Goal: Transaction & Acquisition: Purchase product/service

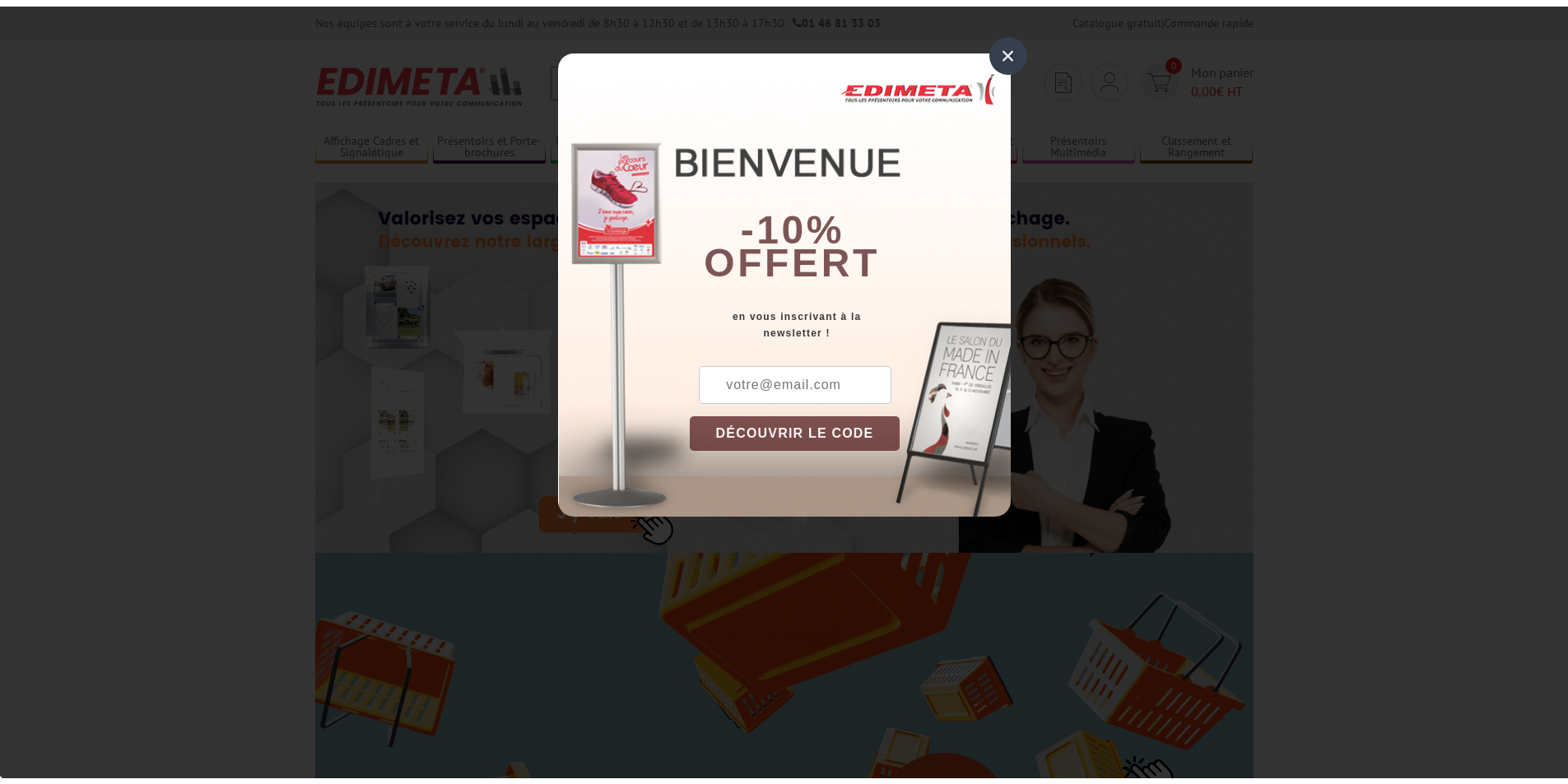
scroll to position [329, 0]
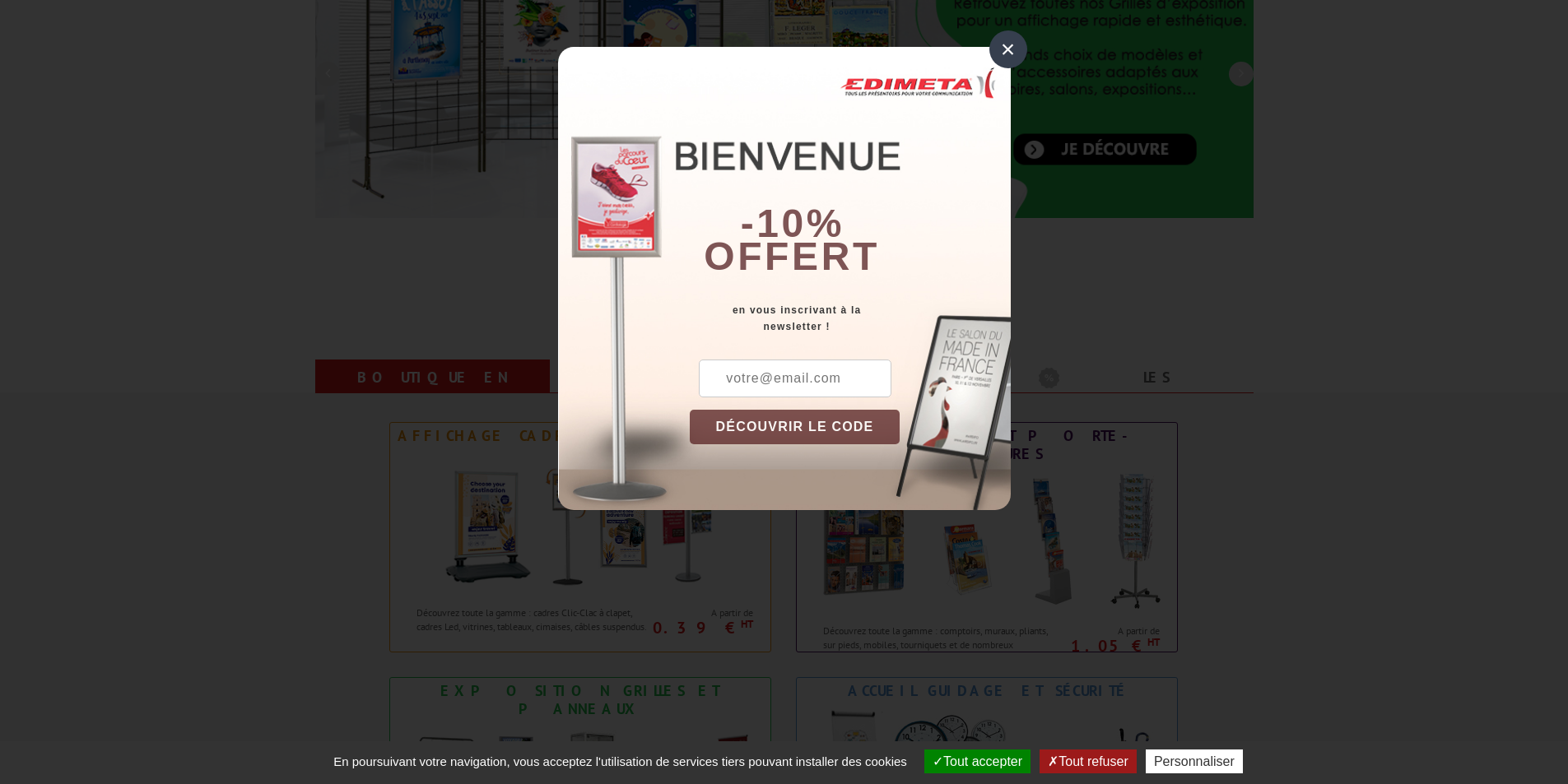
click at [802, 427] on button "DÉCOUVRIR LE CODE" at bounding box center [794, 427] width 210 height 34
click at [788, 421] on button "DÉCOUVRIR LE CODE" at bounding box center [794, 427] width 210 height 34
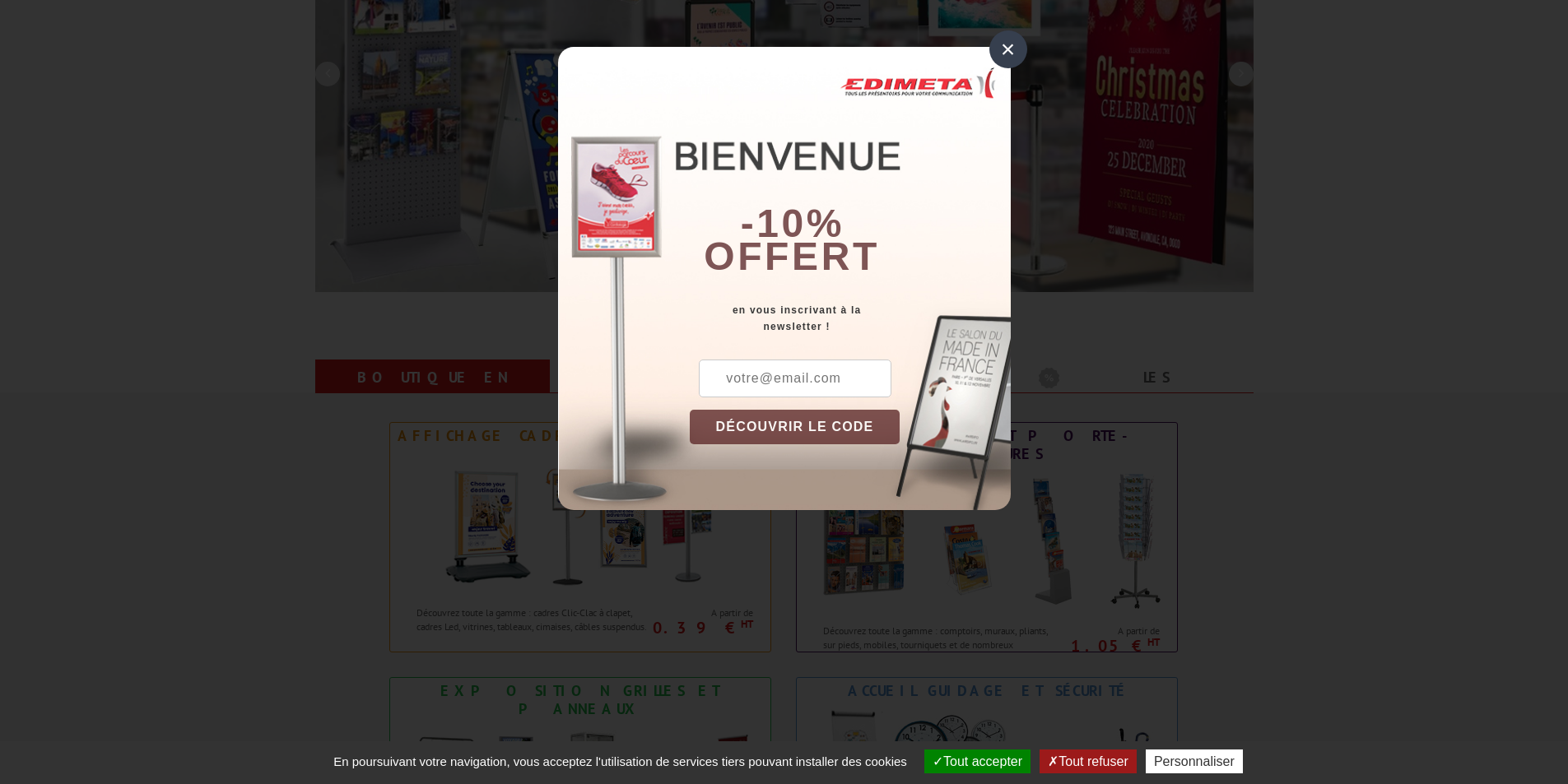
click at [811, 380] on input "text" at bounding box center [795, 378] width 193 height 38
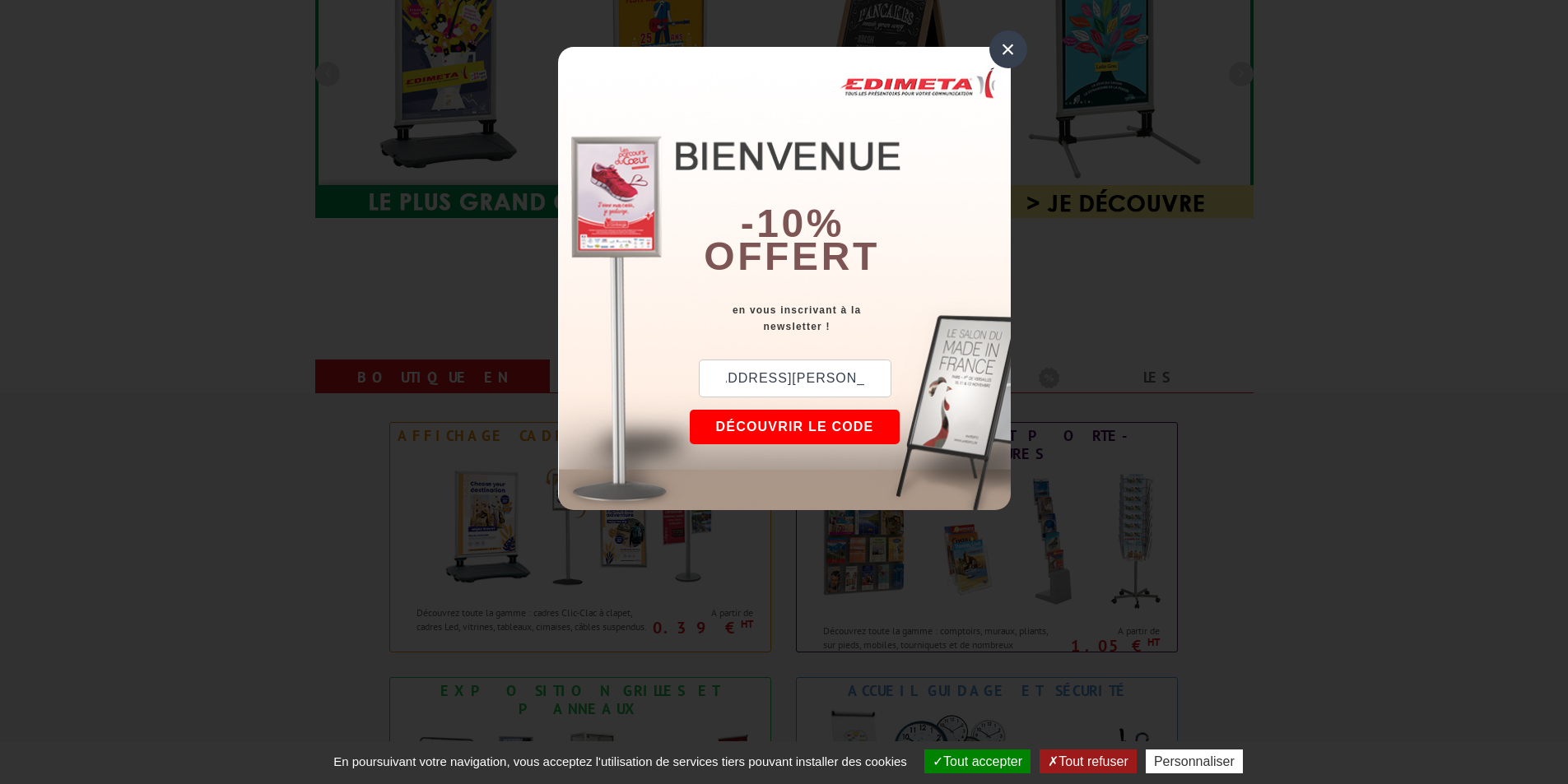
scroll to position [0, 70]
type input "veronique.aglietti@ac-nantes.fr"
click at [834, 428] on button "DÉCOUVRIR LE CODE" at bounding box center [794, 427] width 210 height 34
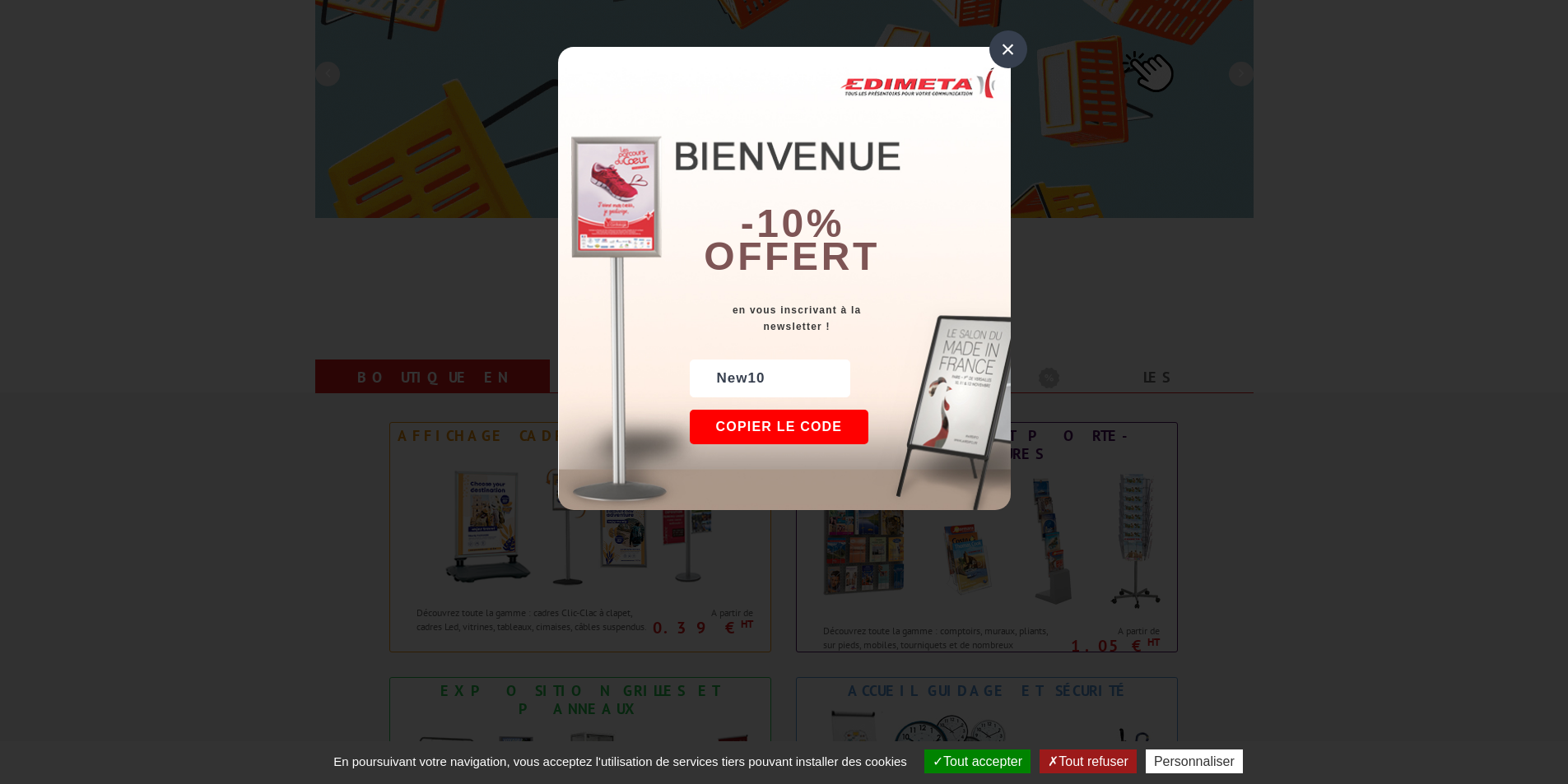
click at [1011, 44] on div "×" at bounding box center [1008, 49] width 38 height 38
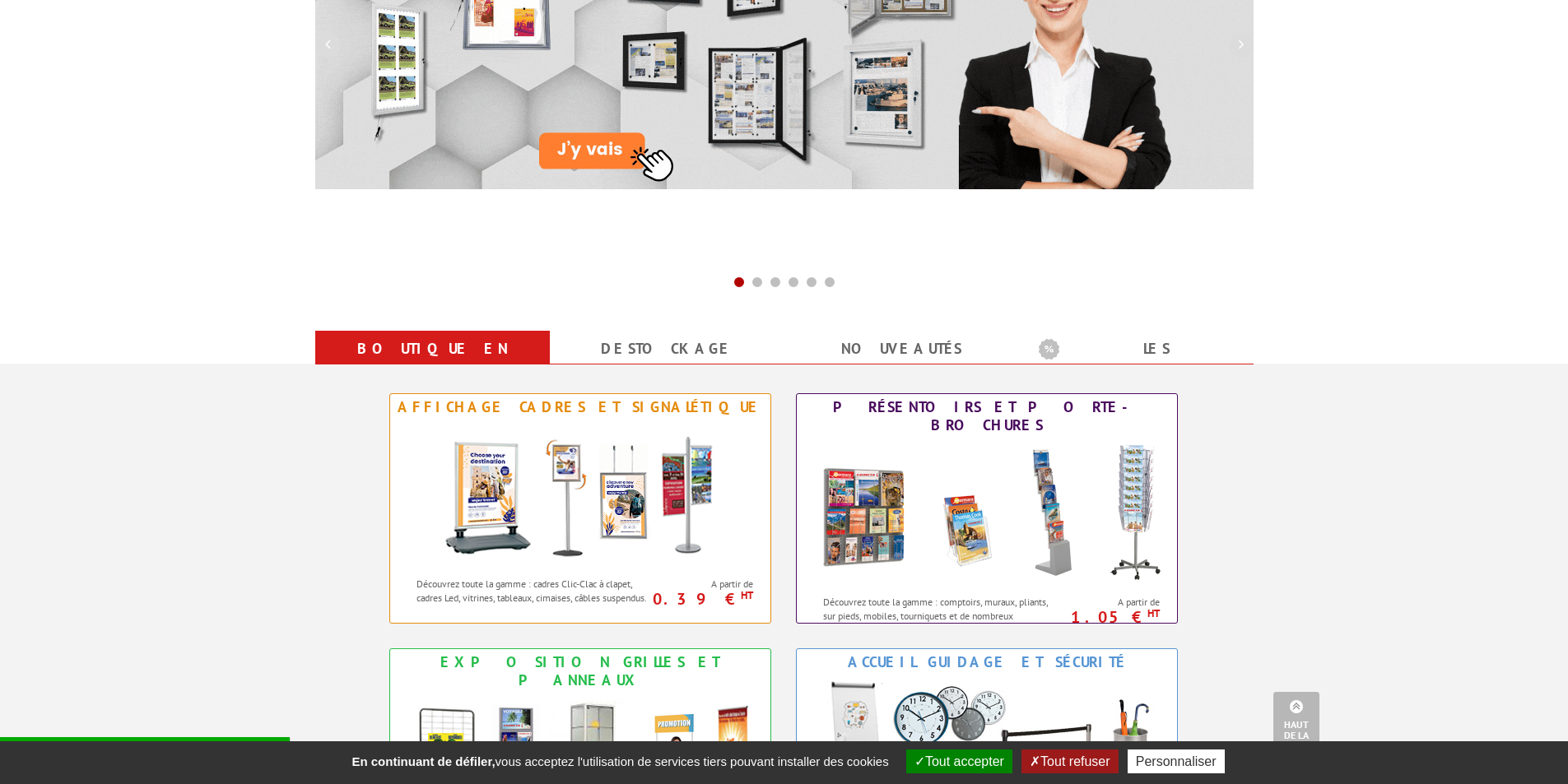
scroll to position [329, 0]
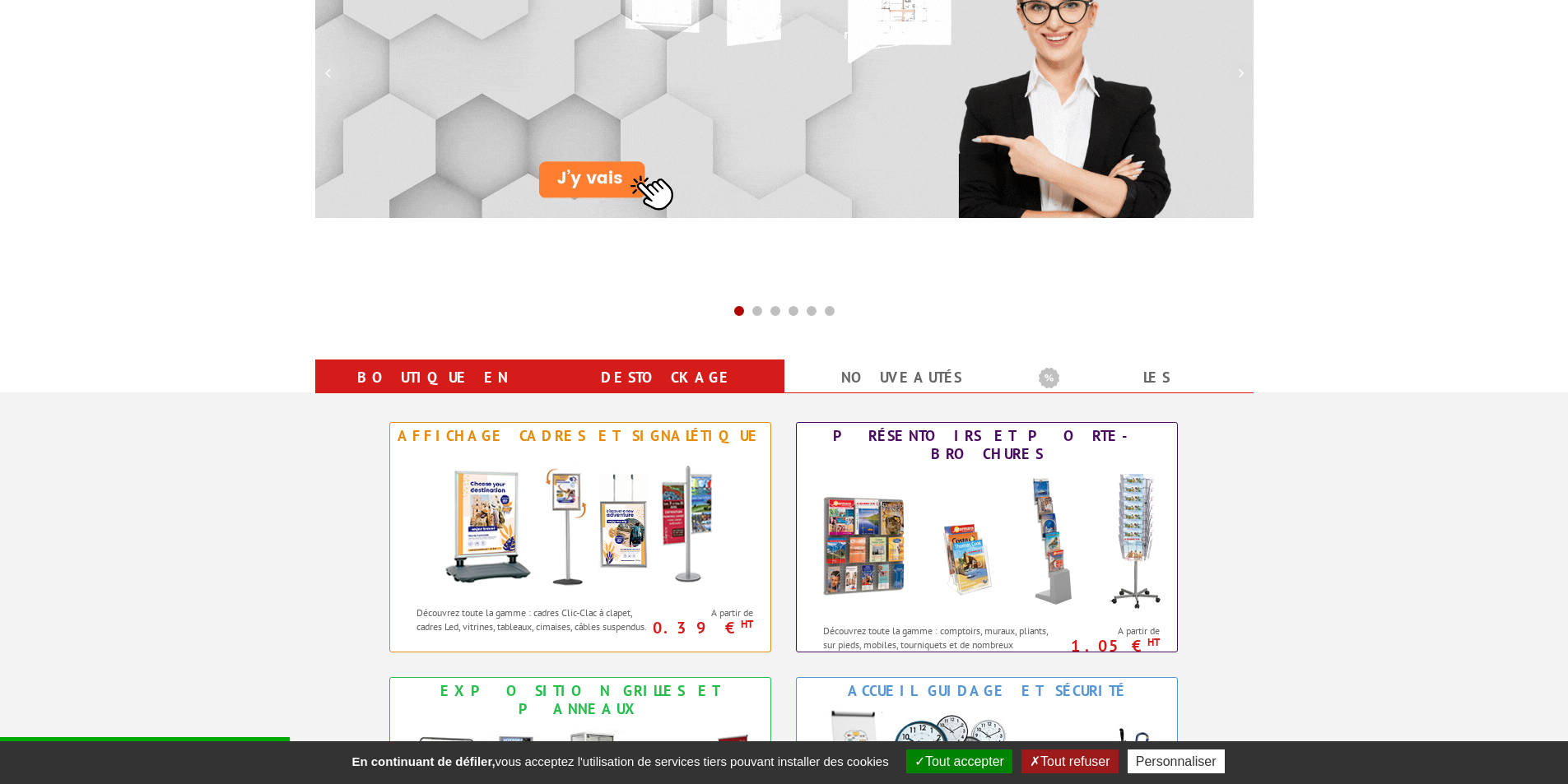
click at [688, 368] on link "Destockage" at bounding box center [667, 377] width 195 height 29
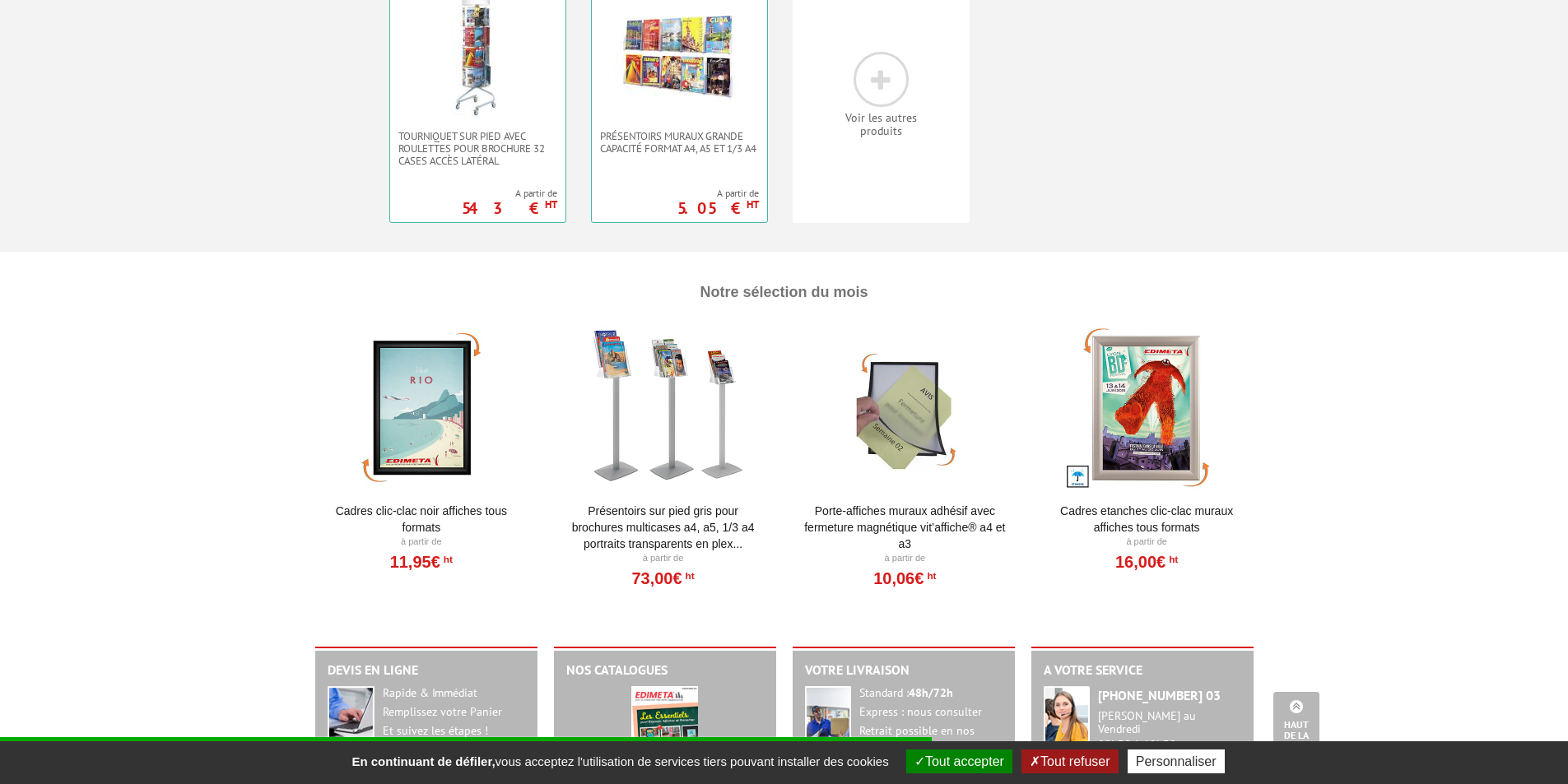
scroll to position [740, 0]
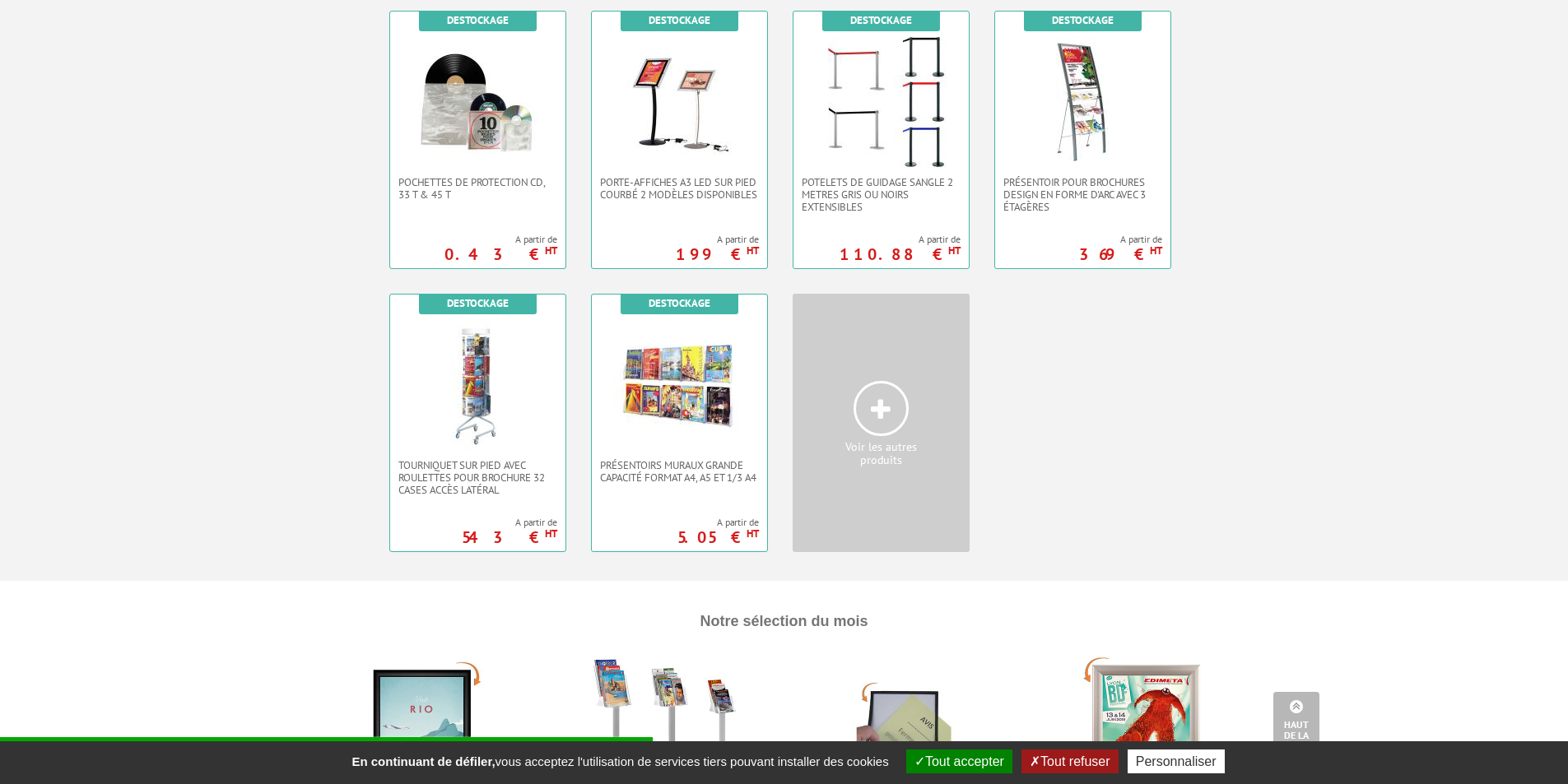
click at [876, 402] on icon at bounding box center [880, 409] width 20 height 24
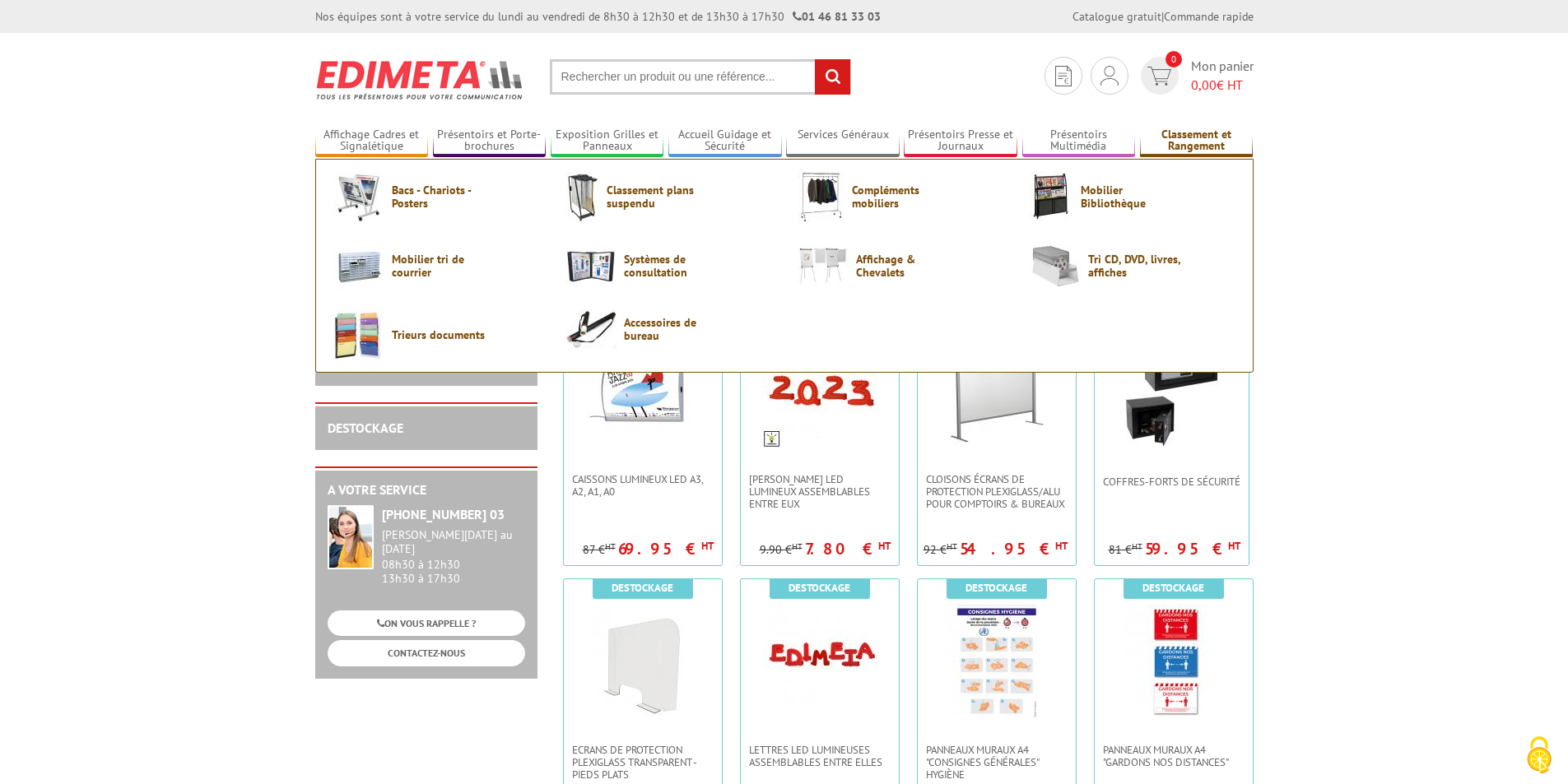
click at [1197, 136] on link "Classement et Rangement" at bounding box center [1196, 141] width 113 height 27
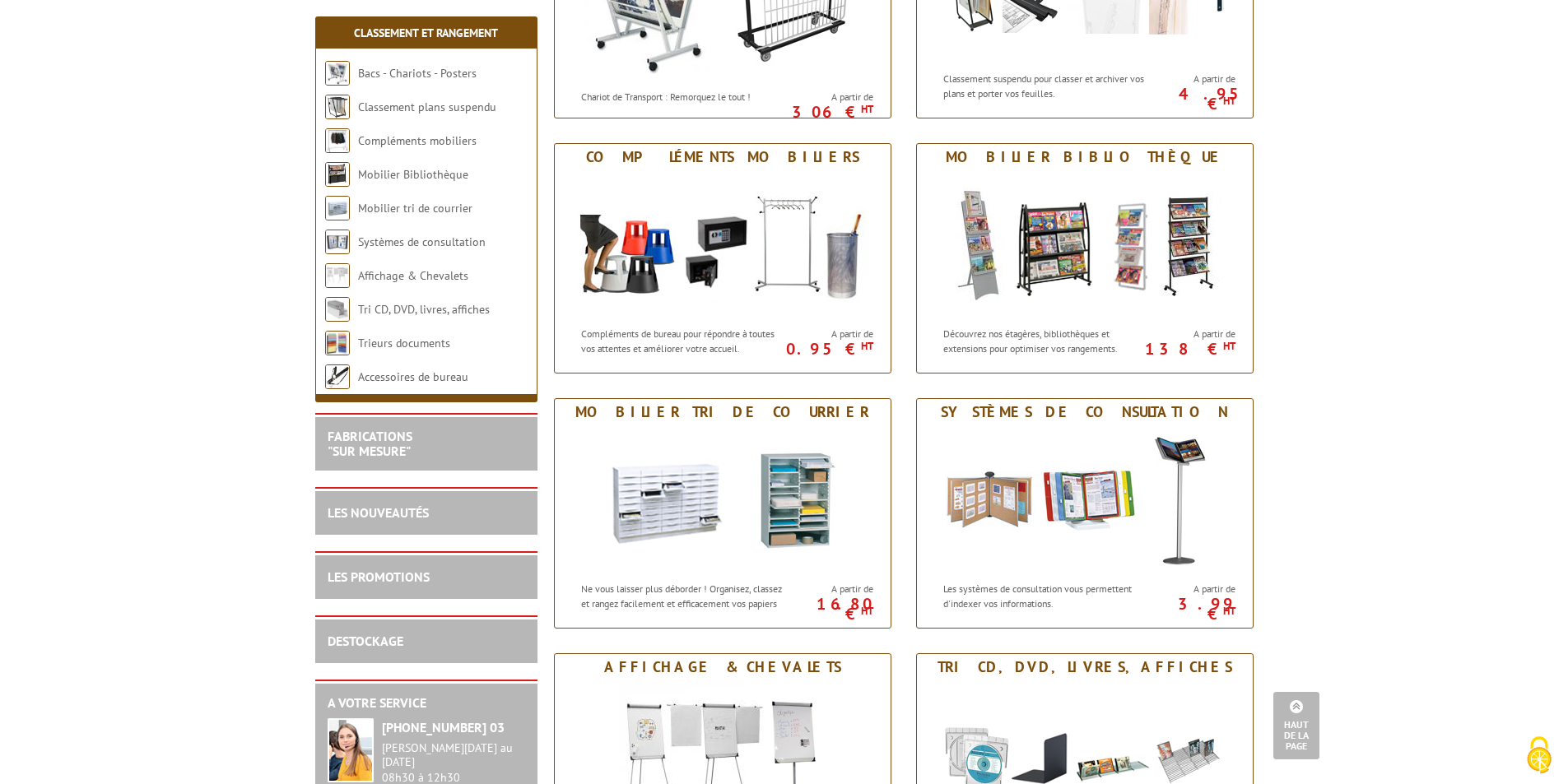
scroll to position [412, 0]
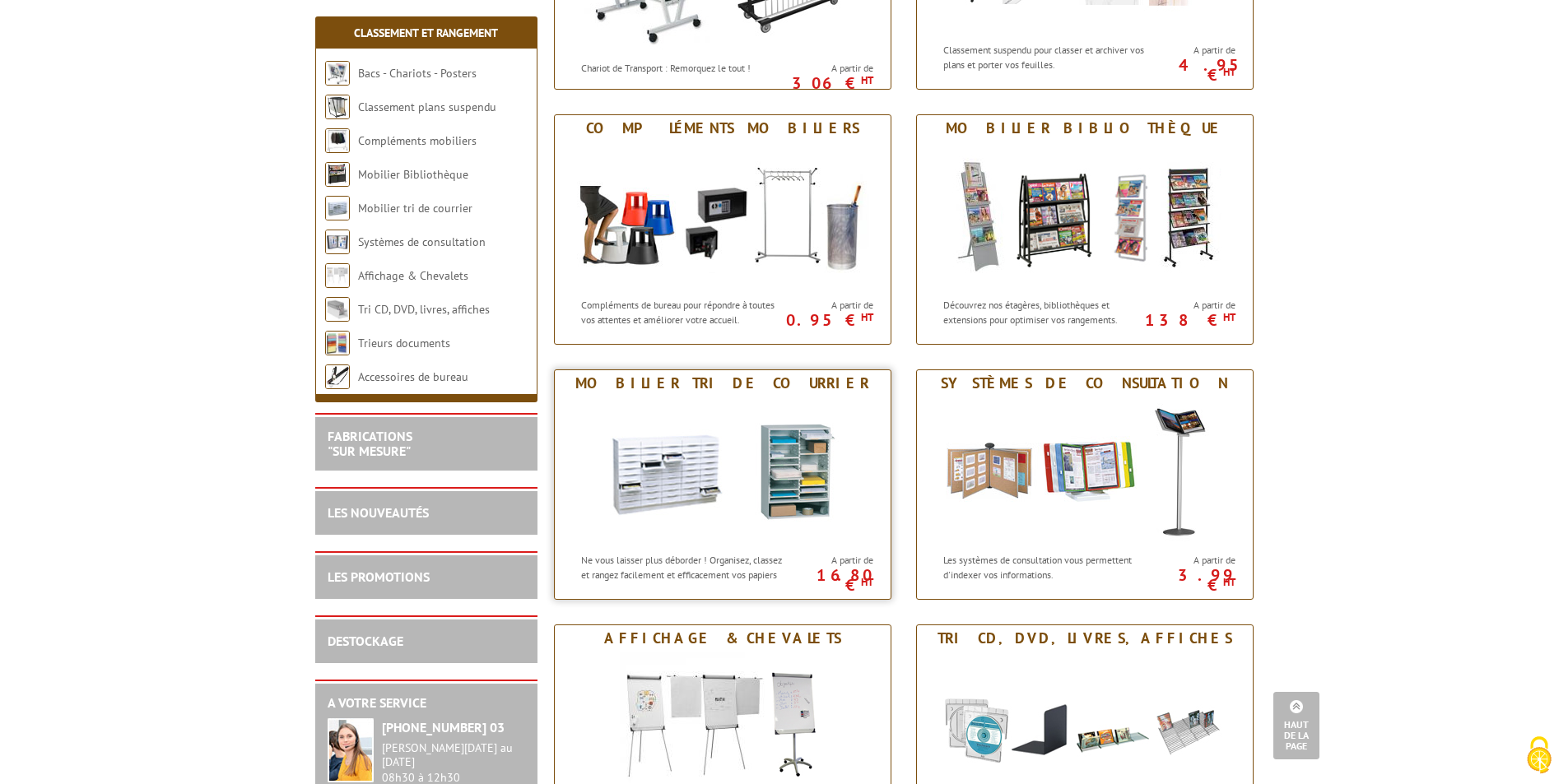
click at [706, 500] on img at bounding box center [722, 470] width 304 height 148
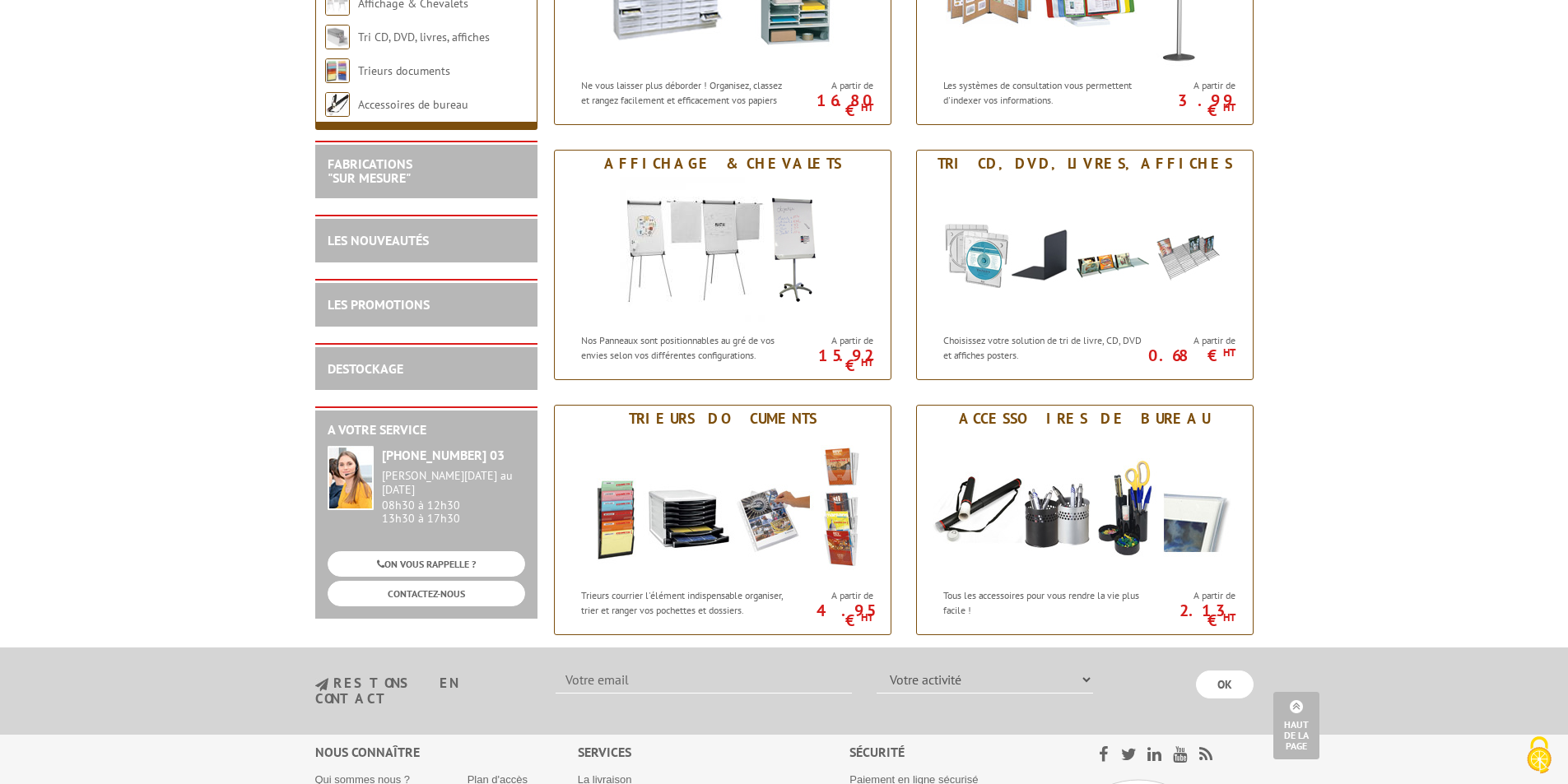
scroll to position [915, 0]
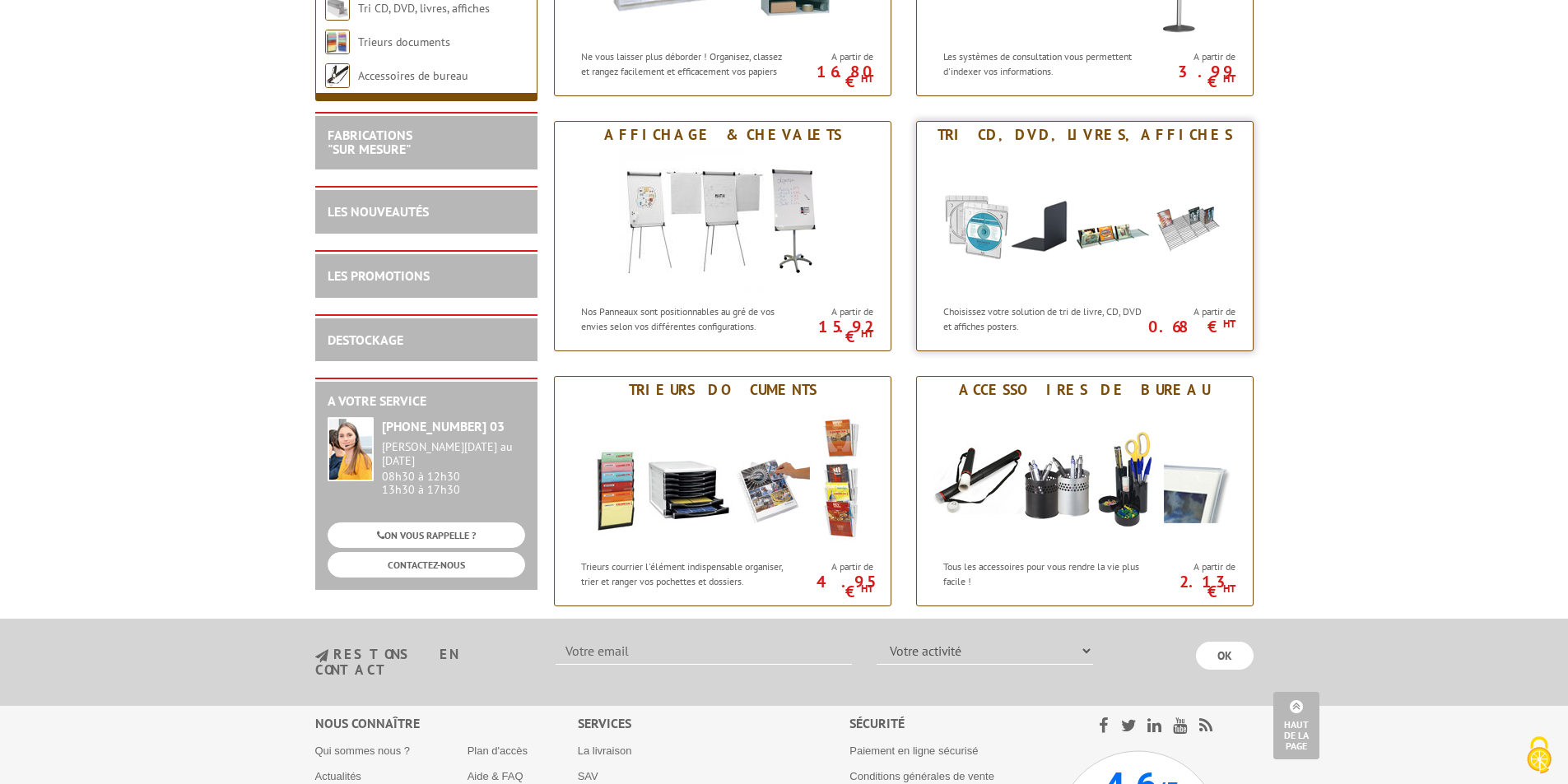
click at [1128, 254] on img at bounding box center [1084, 222] width 304 height 148
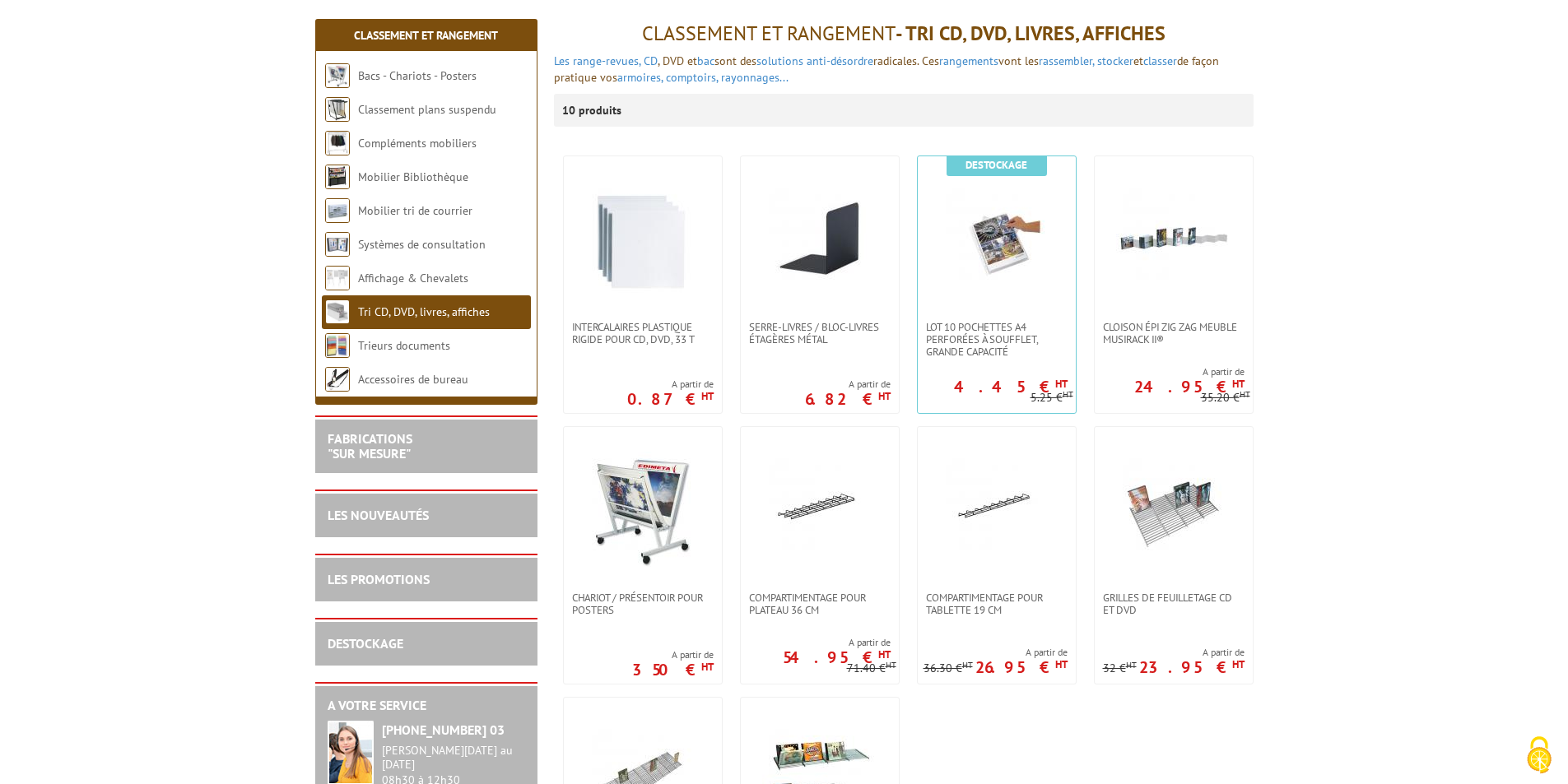
scroll to position [164, 0]
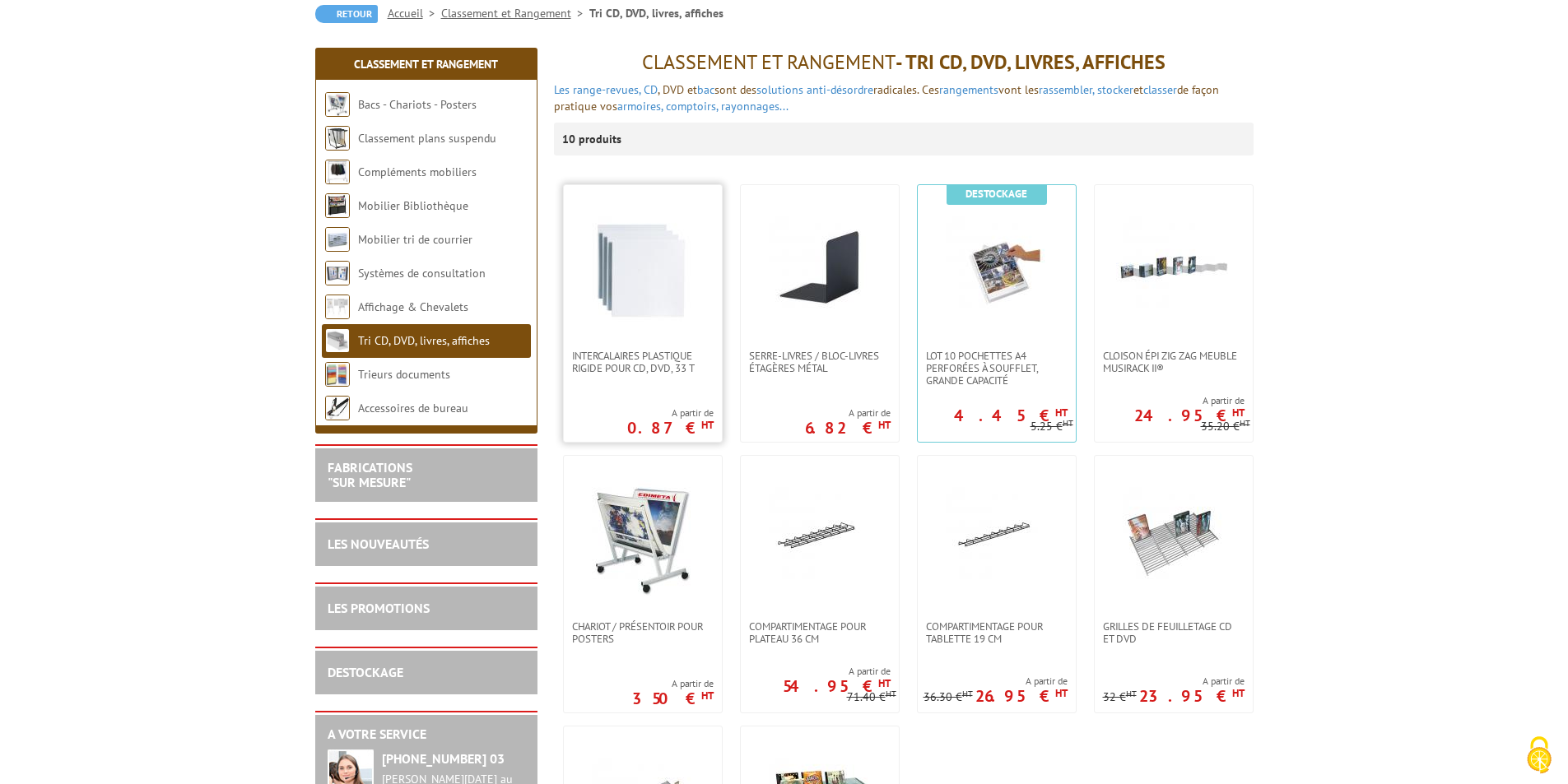
click at [635, 296] on img at bounding box center [642, 267] width 115 height 115
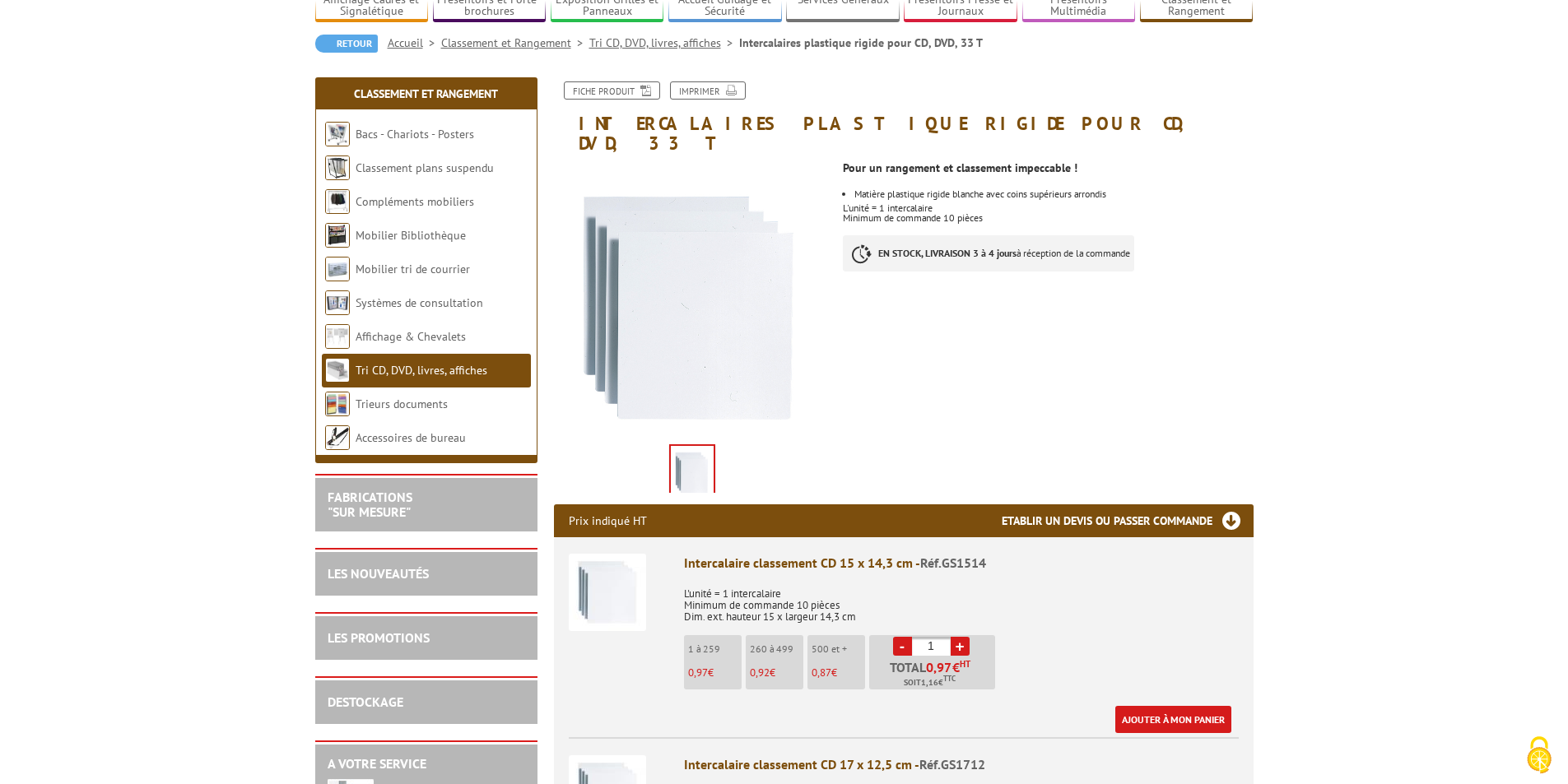
scroll to position [164, 0]
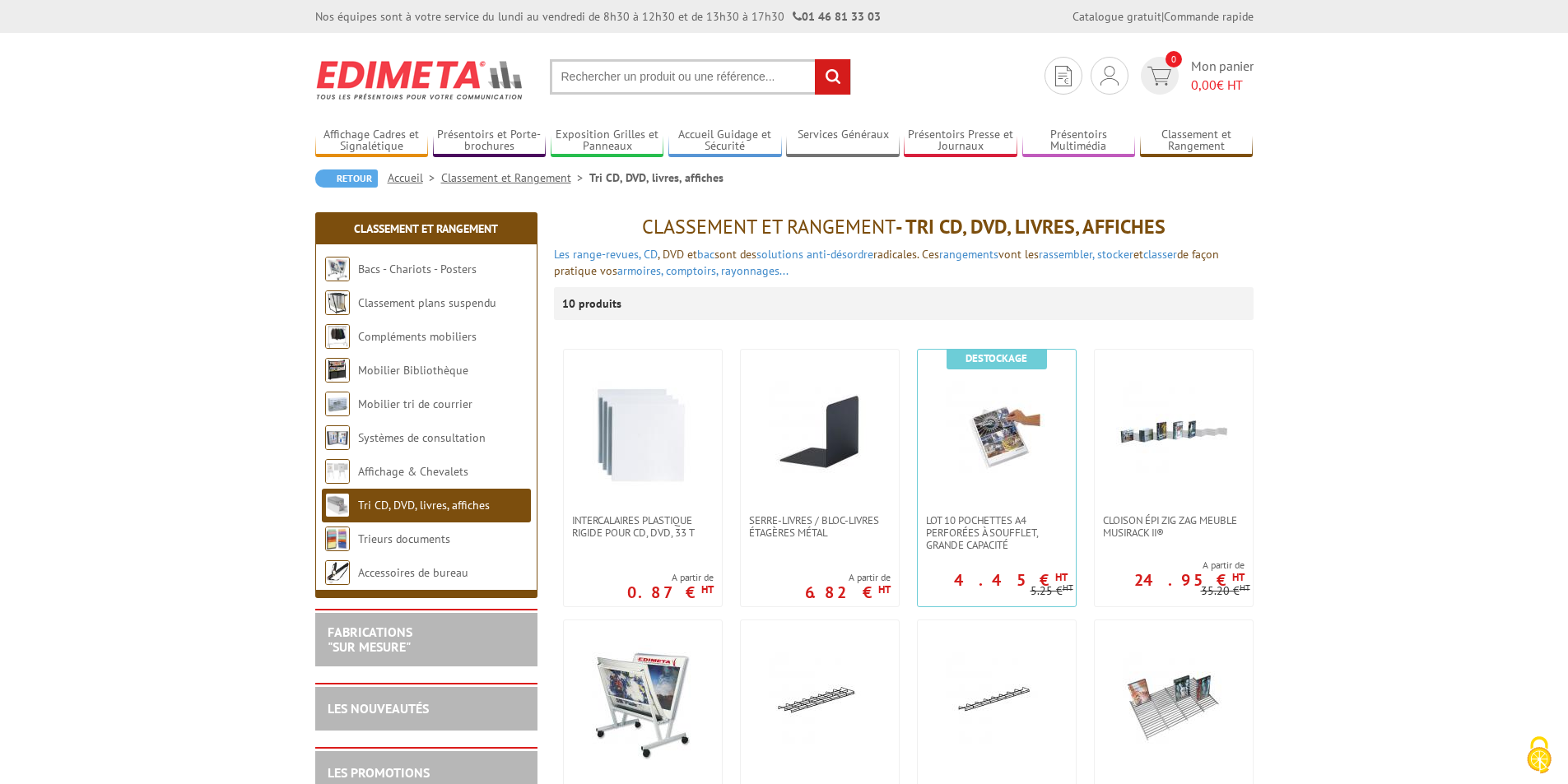
click at [663, 77] on input "text" at bounding box center [700, 77] width 301 height 35
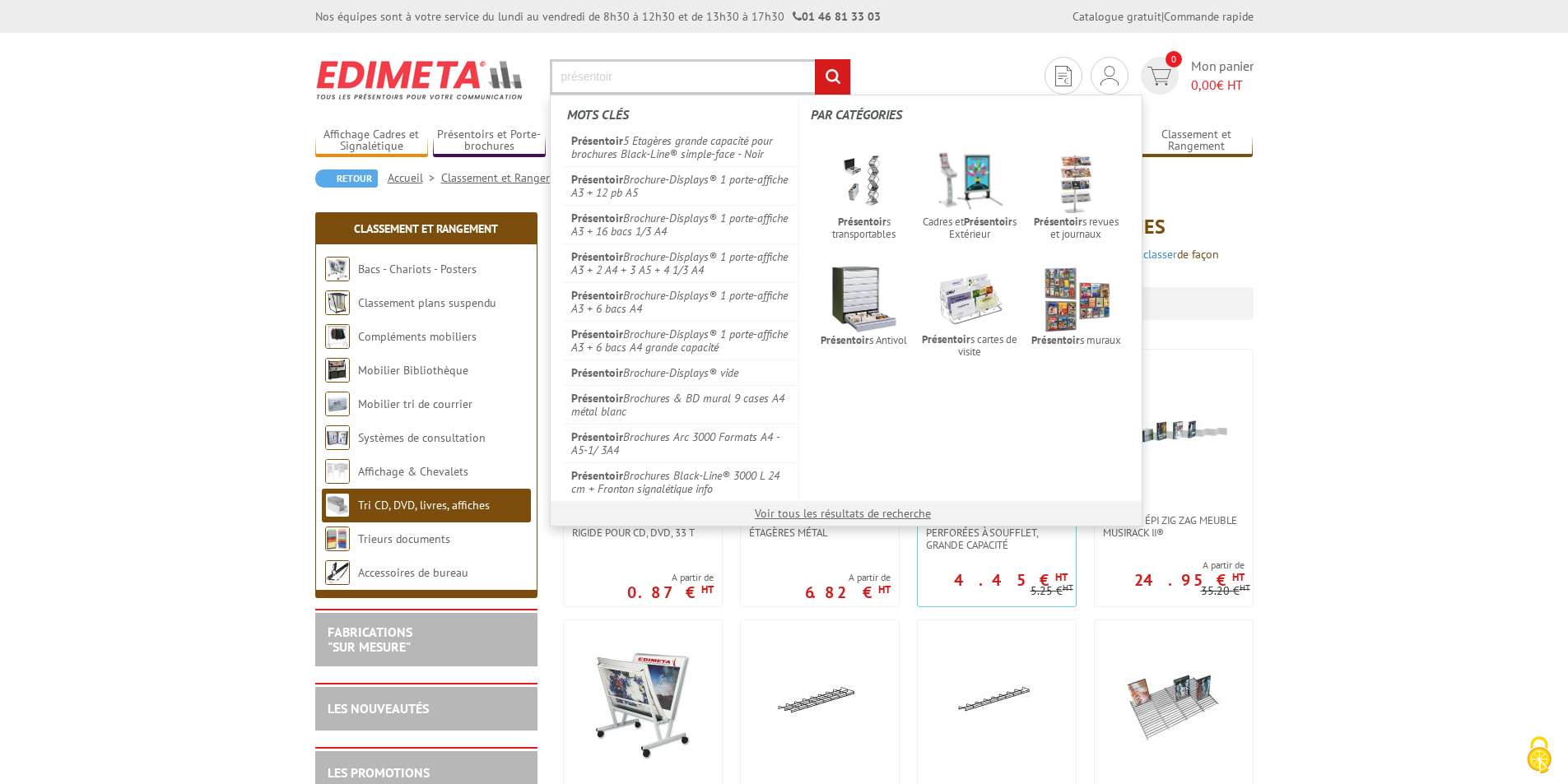
type input "présentoir"
click at [815, 60] on input "rechercher" at bounding box center [833, 77] width 35 height 35
click at [826, 77] on input "rechercher" at bounding box center [833, 77] width 35 height 35
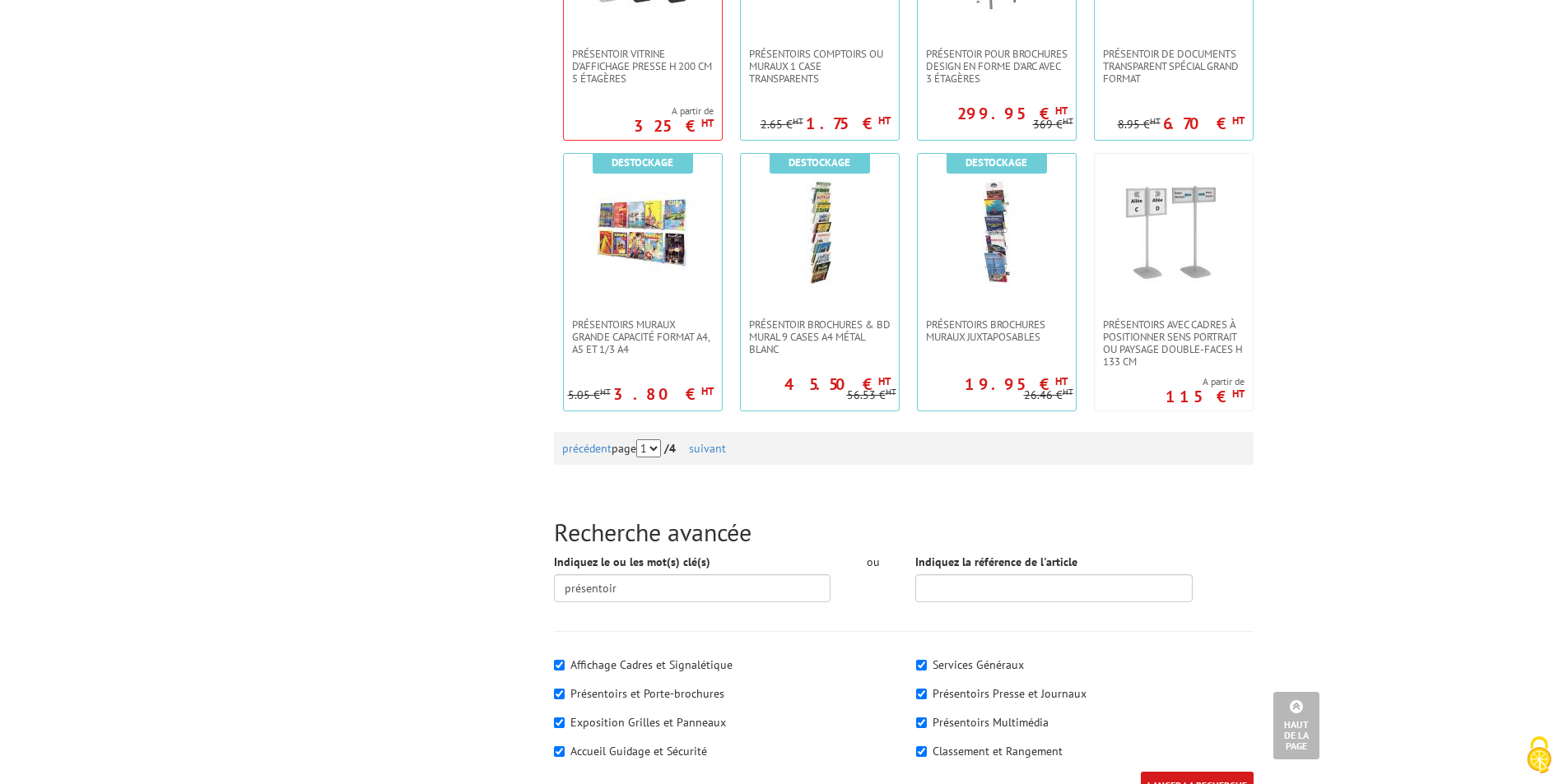
scroll to position [1564, 0]
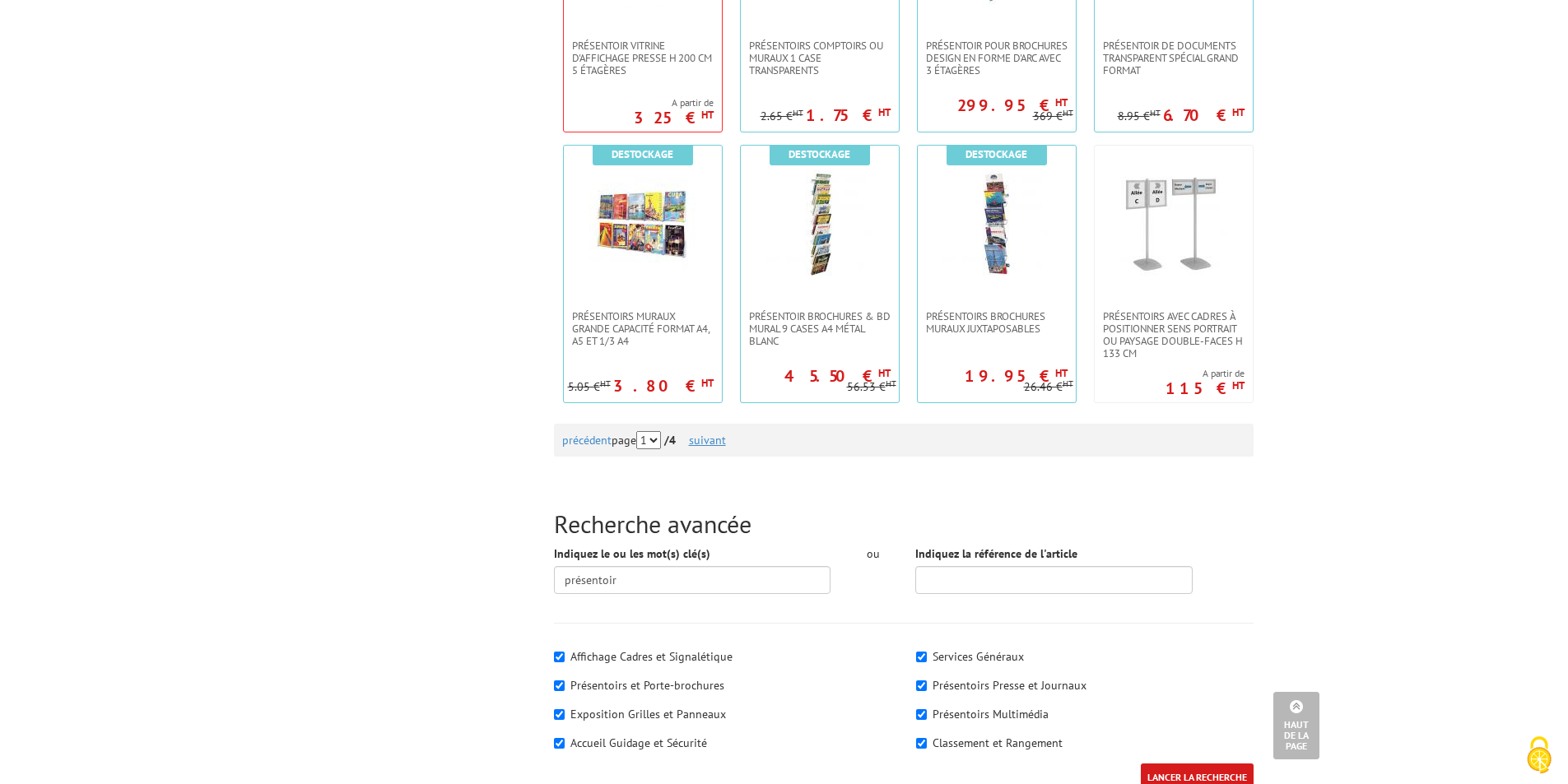
click at [716, 438] on link "suivant" at bounding box center [707, 440] width 37 height 15
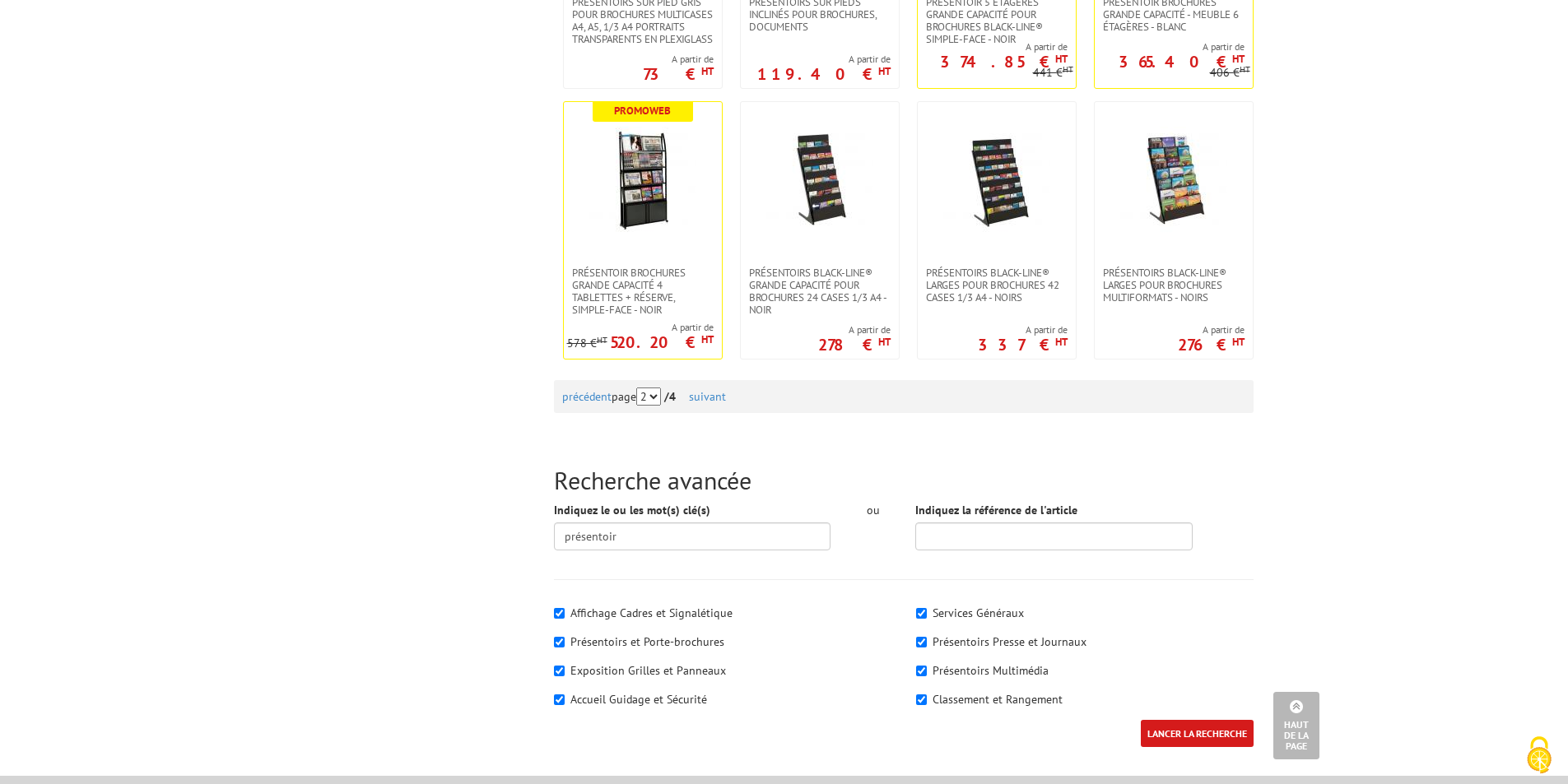
scroll to position [1646, 0]
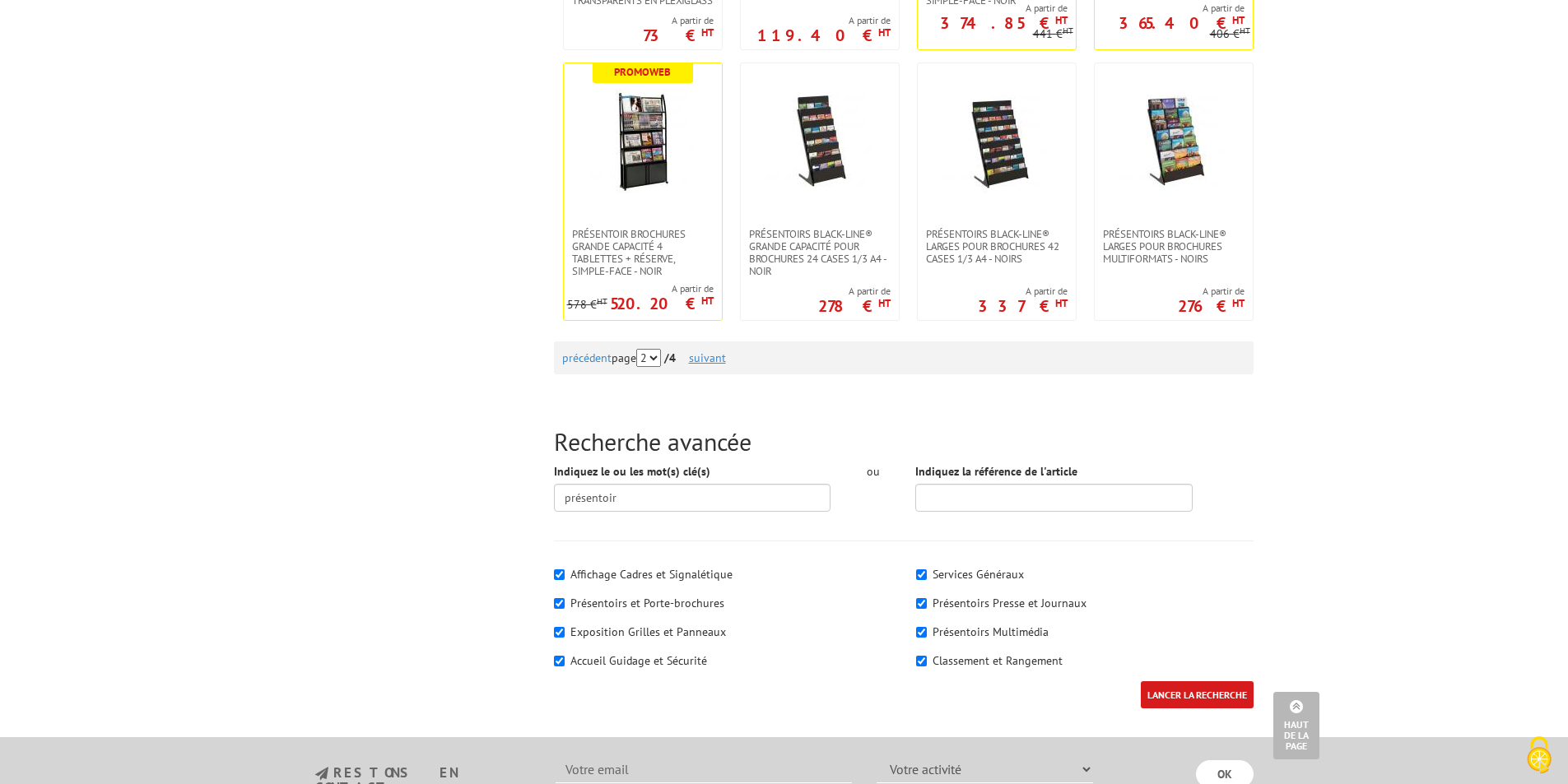
click at [726, 363] on link "suivant" at bounding box center [707, 358] width 37 height 15
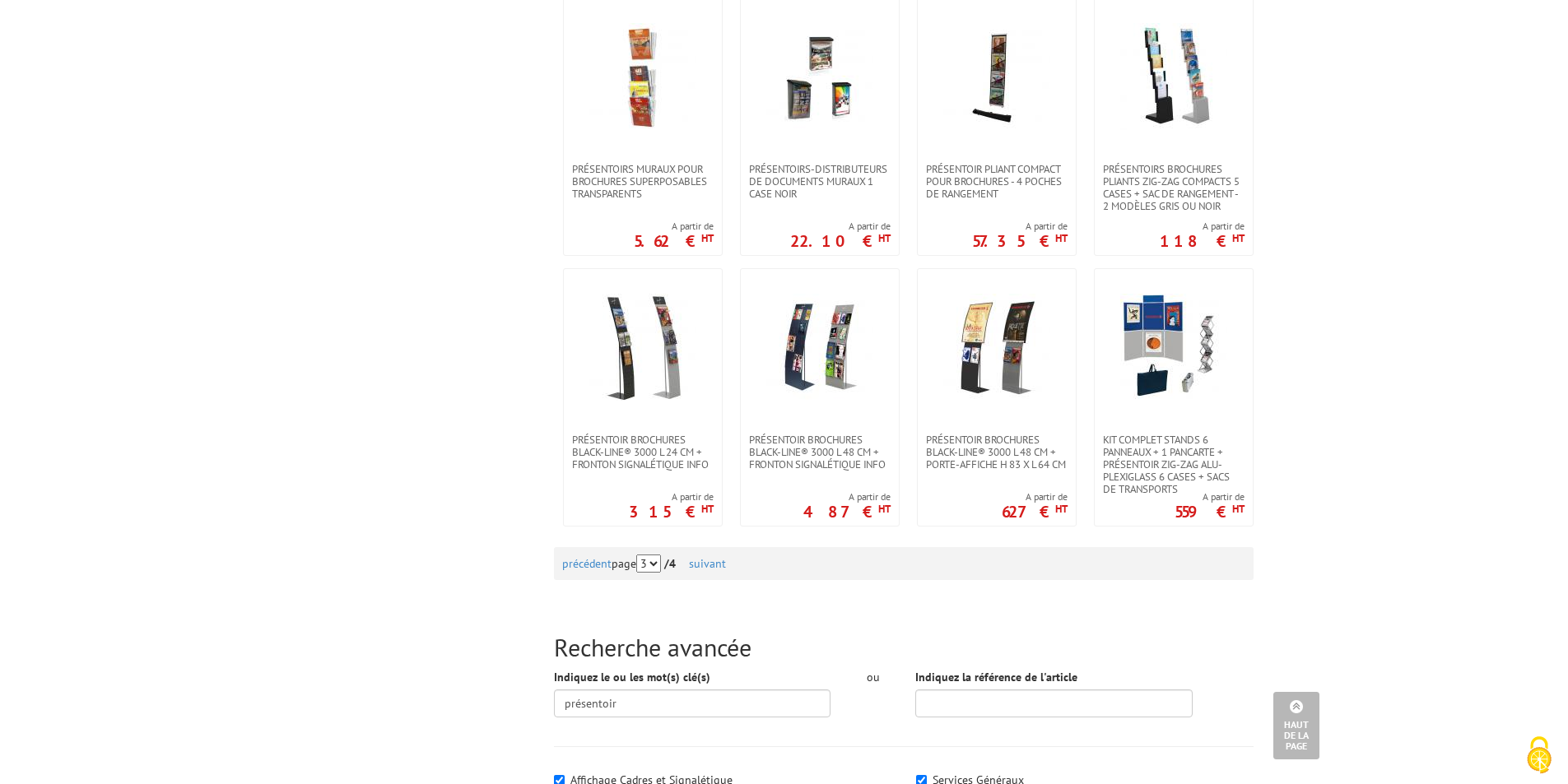
scroll to position [1482, 0]
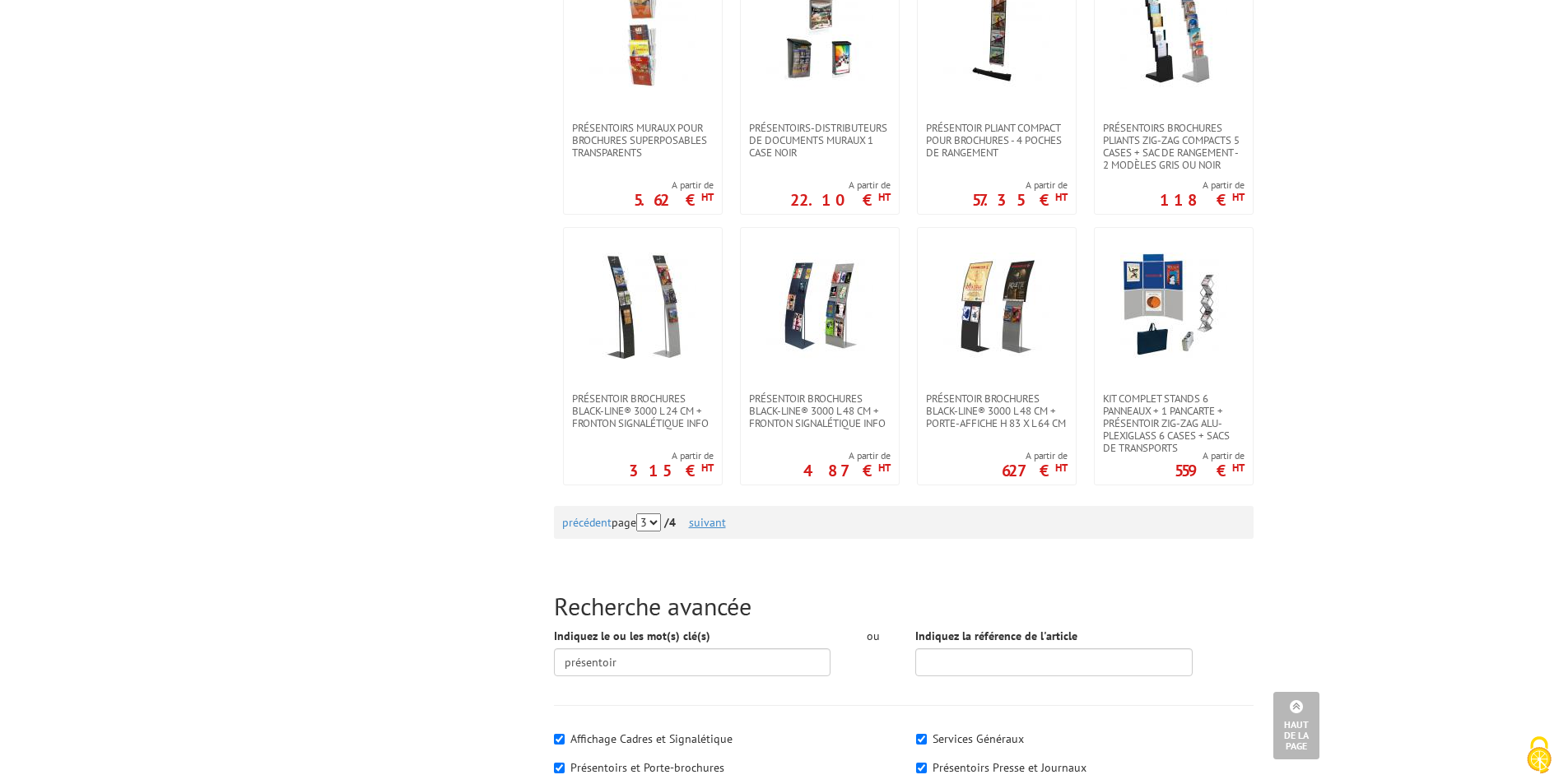
click at [718, 523] on link "suivant" at bounding box center [707, 522] width 37 height 15
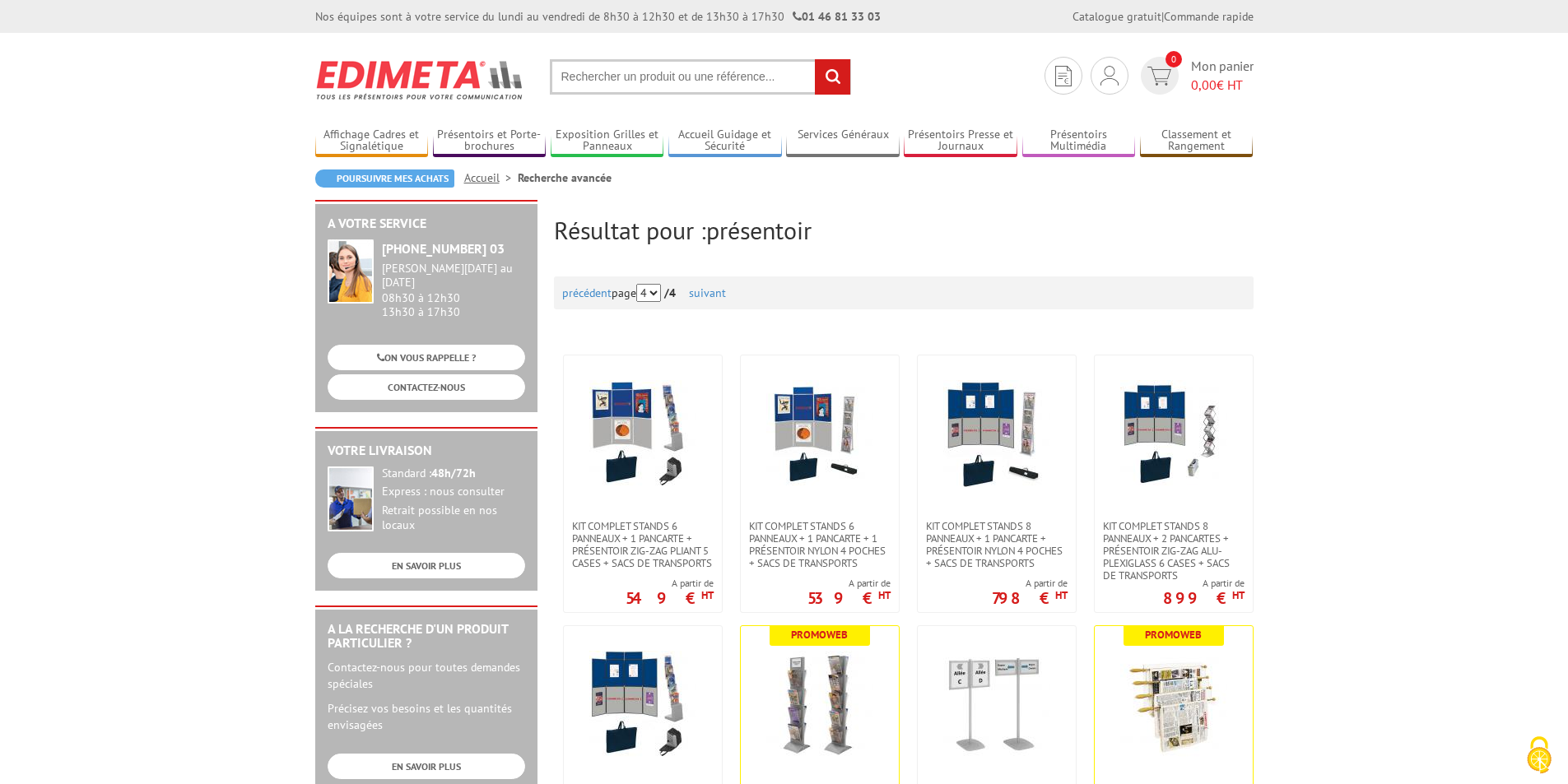
click at [630, 70] on input "text" at bounding box center [700, 77] width 301 height 35
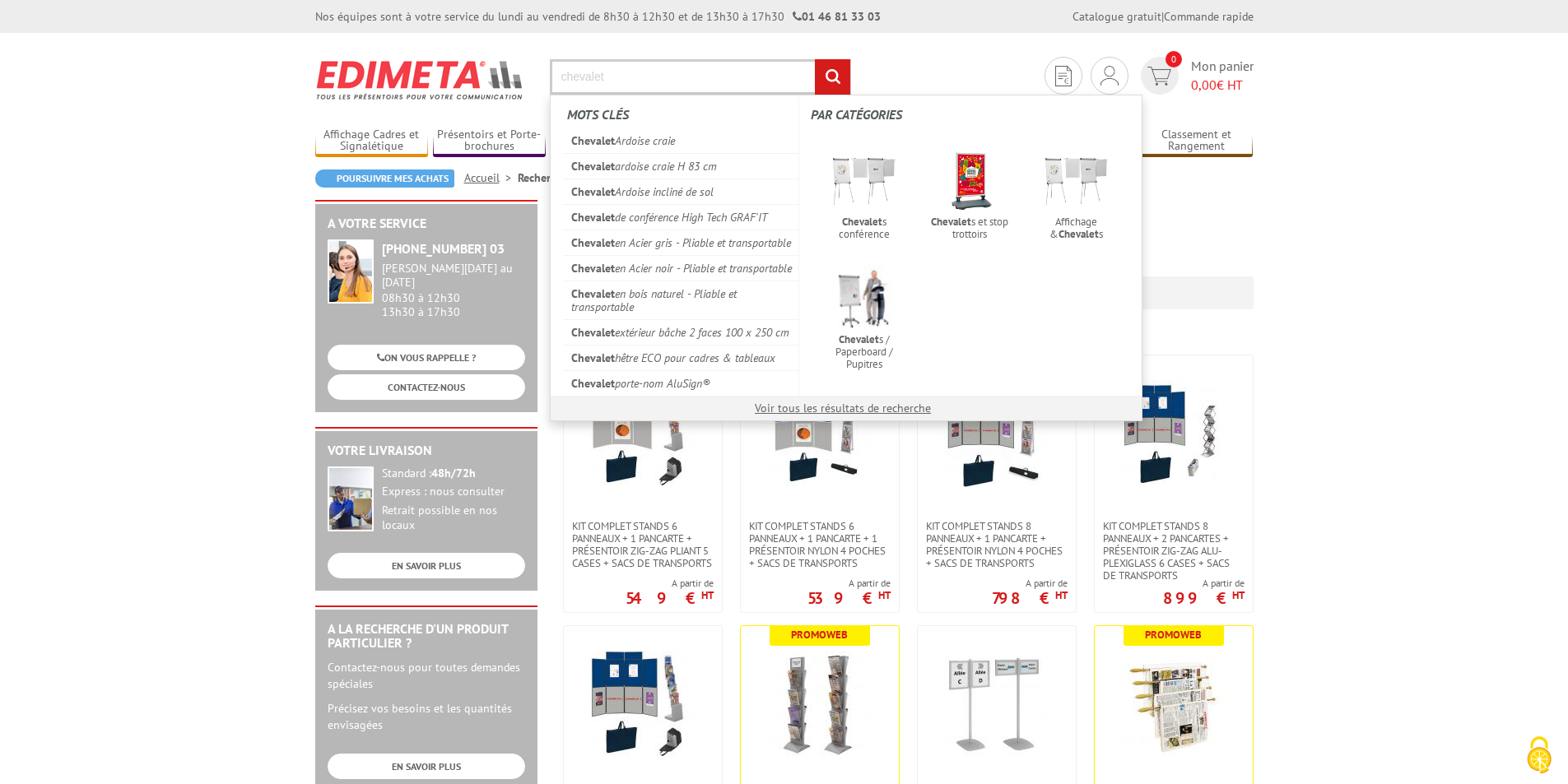
type input "chevalet"
click at [815, 60] on input "rechercher" at bounding box center [833, 77] width 35 height 35
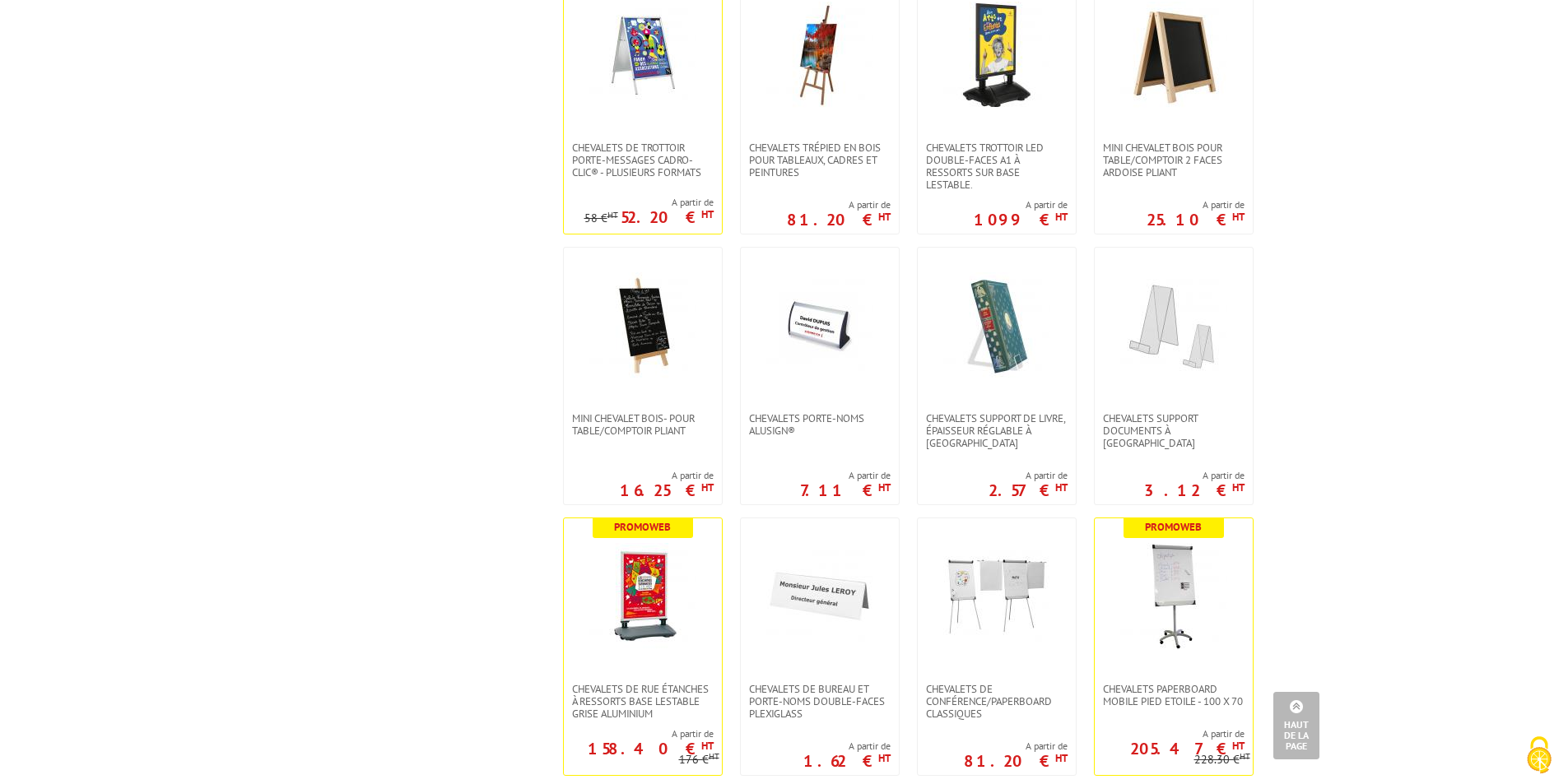
scroll to position [1234, 0]
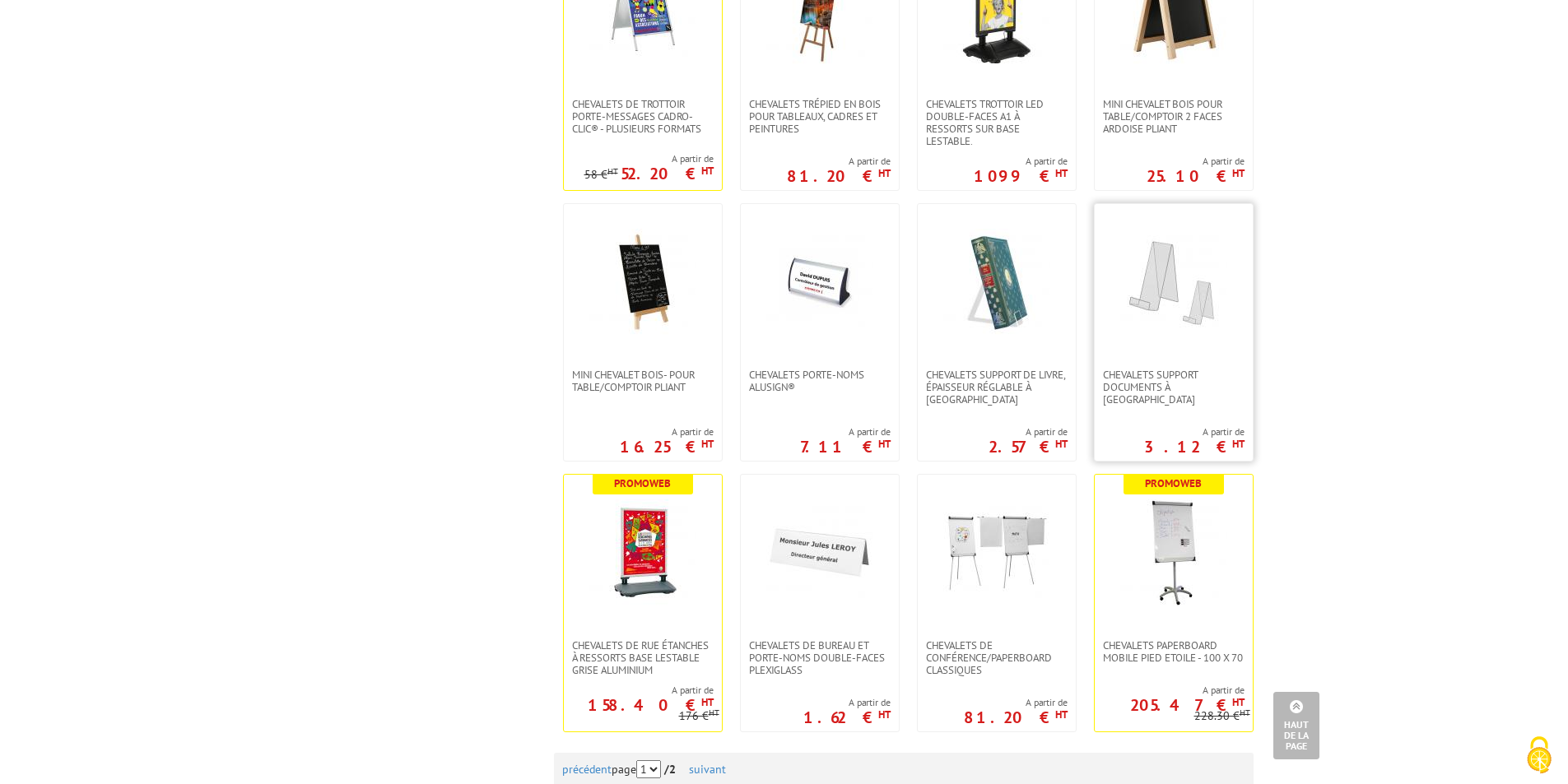
click at [1160, 296] on img at bounding box center [1174, 283] width 107 height 107
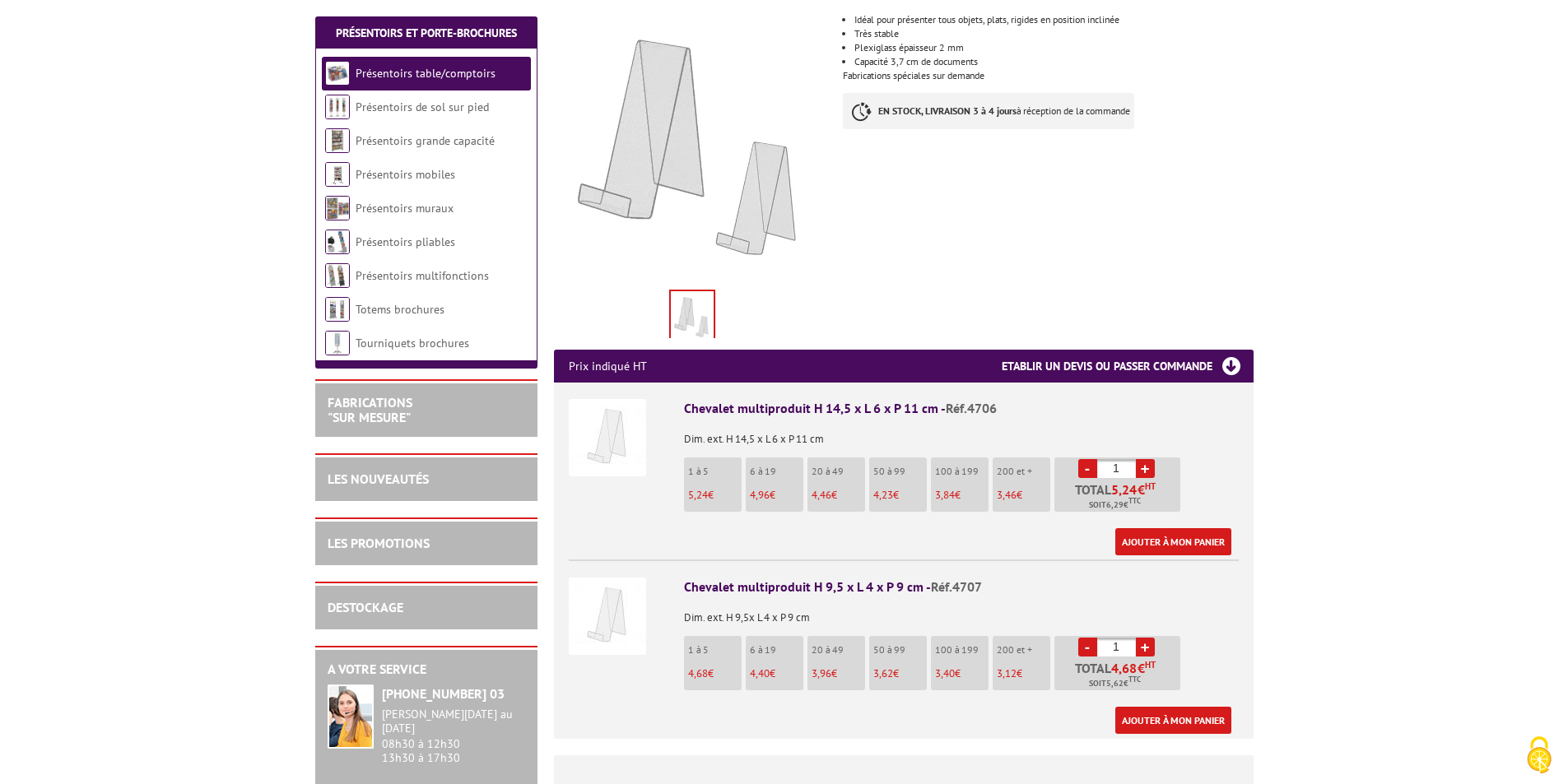
scroll to position [330, 0]
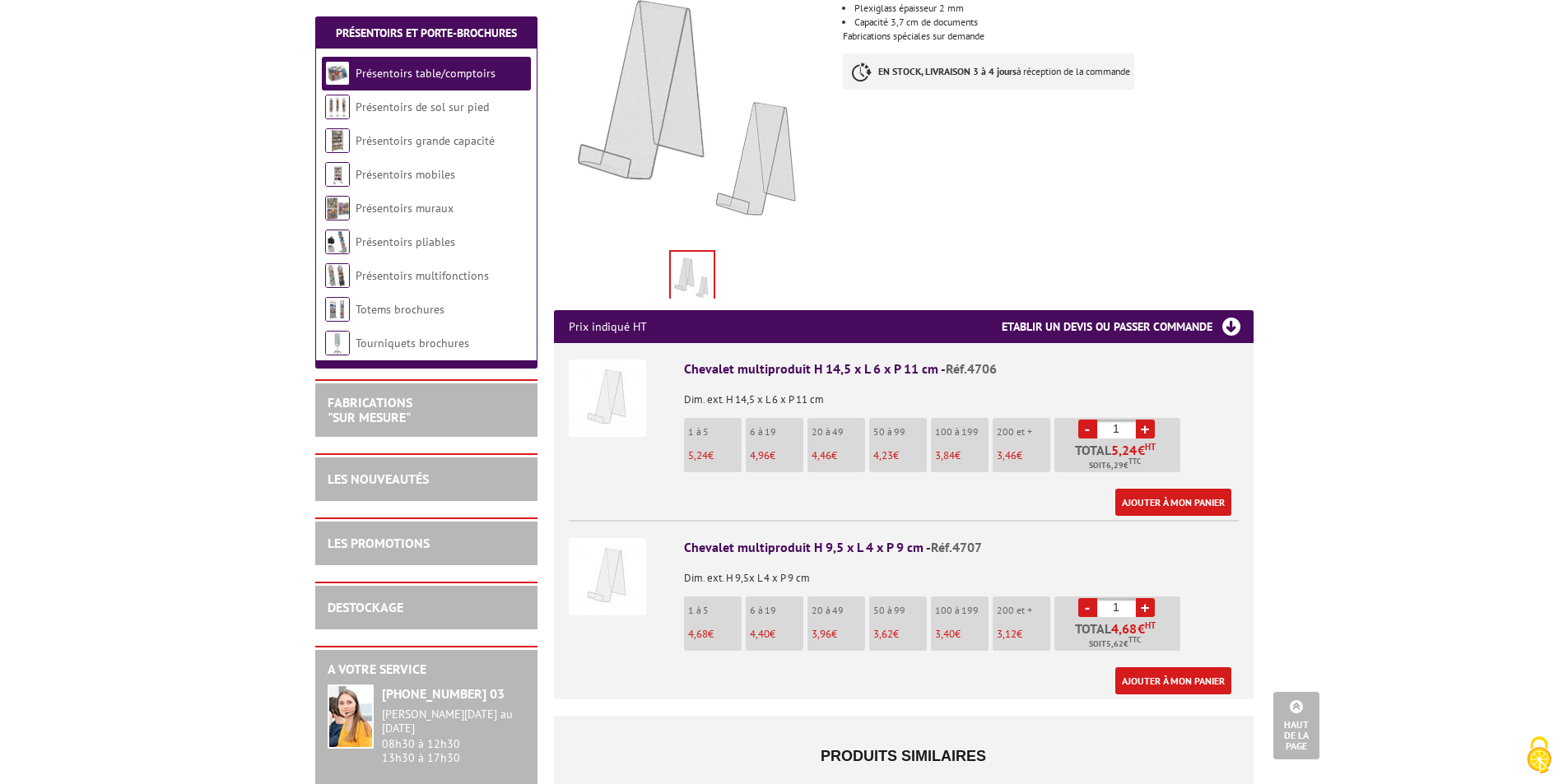
click at [1150, 599] on link "+" at bounding box center [1145, 608] width 19 height 19
click at [1125, 599] on input "5" at bounding box center [1116, 608] width 39 height 19
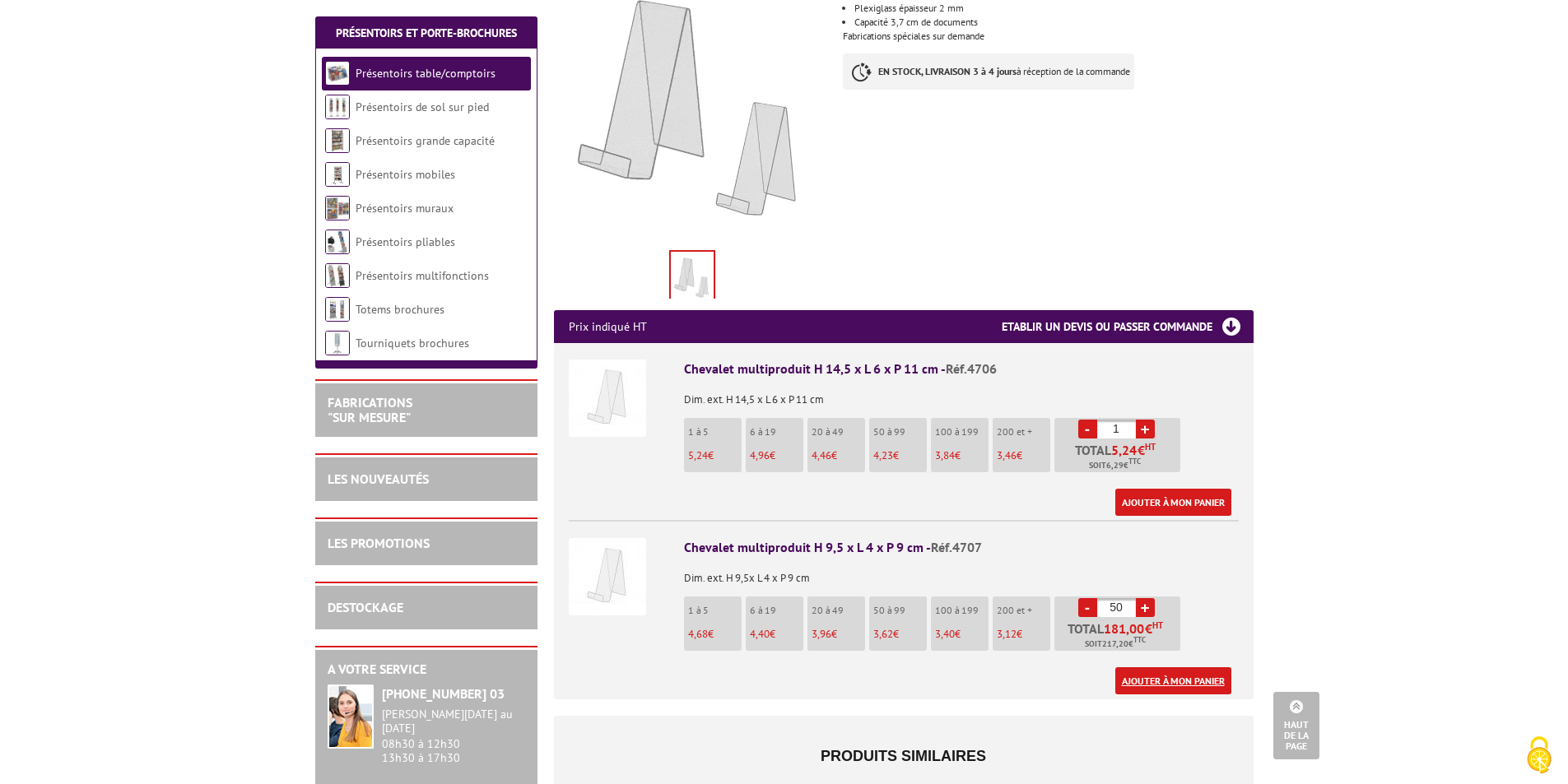
type input "50"
click at [1140, 667] on link "Ajouter à mon panier" at bounding box center [1173, 681] width 116 height 27
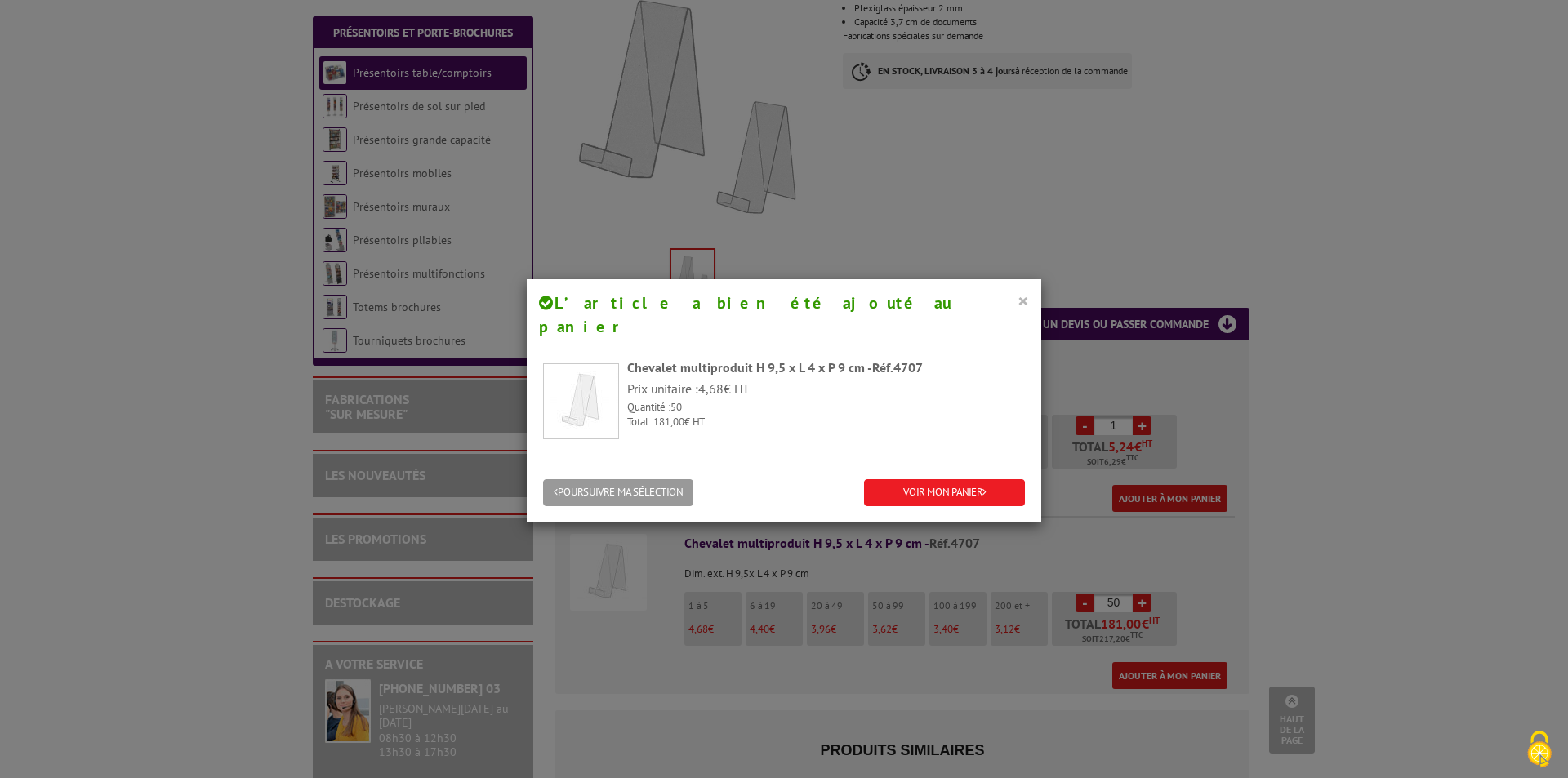
click at [1020, 303] on button "×" at bounding box center [1024, 300] width 12 height 22
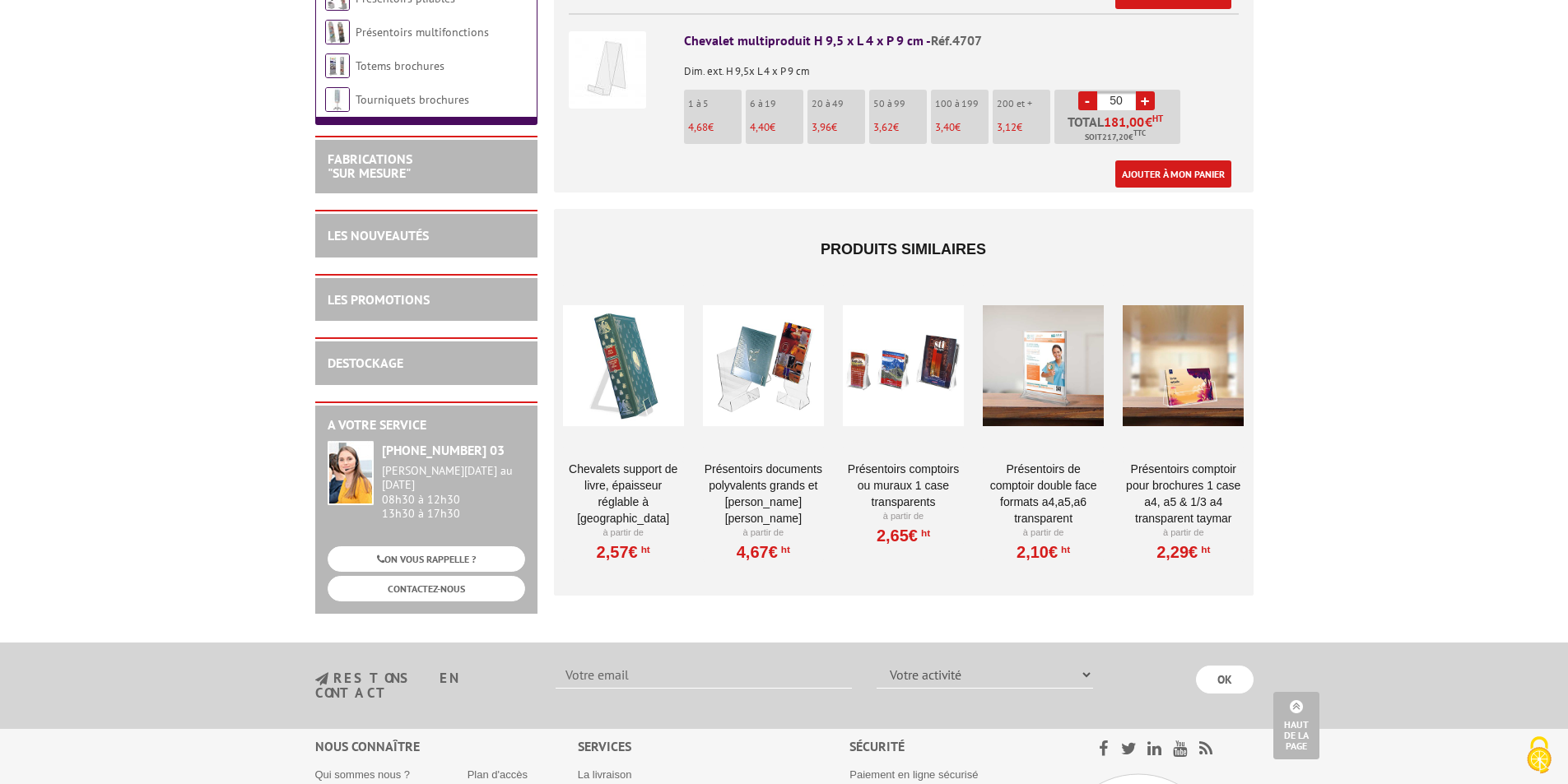
scroll to position [796, 0]
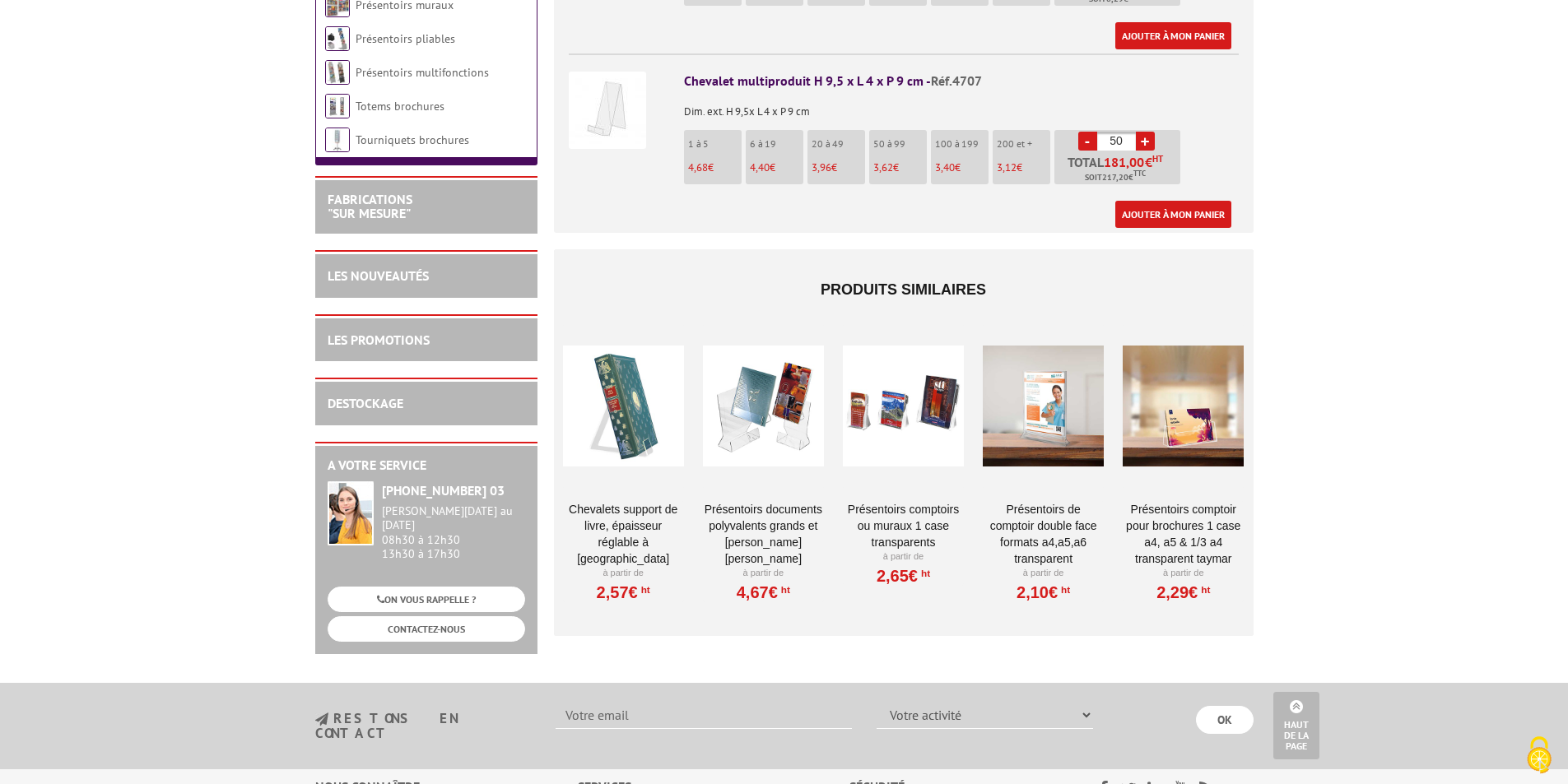
click at [629, 501] on link "CHEVALETS SUPPORT DE LIVRE, ÉPAISSEUR RÉGLABLE À POSER" at bounding box center [623, 534] width 121 height 66
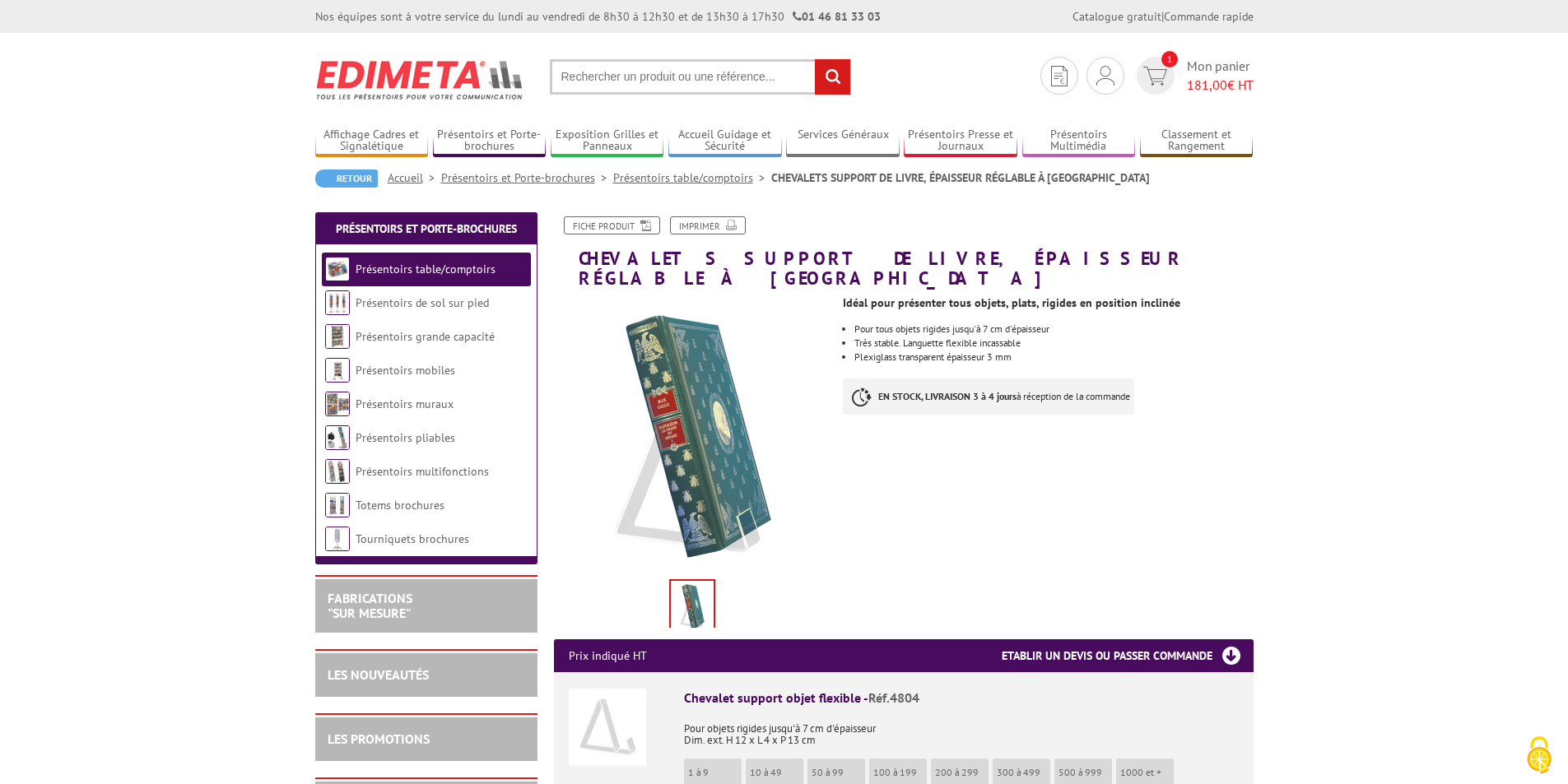
click at [689, 177] on link "Présentoirs table/comptoirs" at bounding box center [692, 178] width 158 height 15
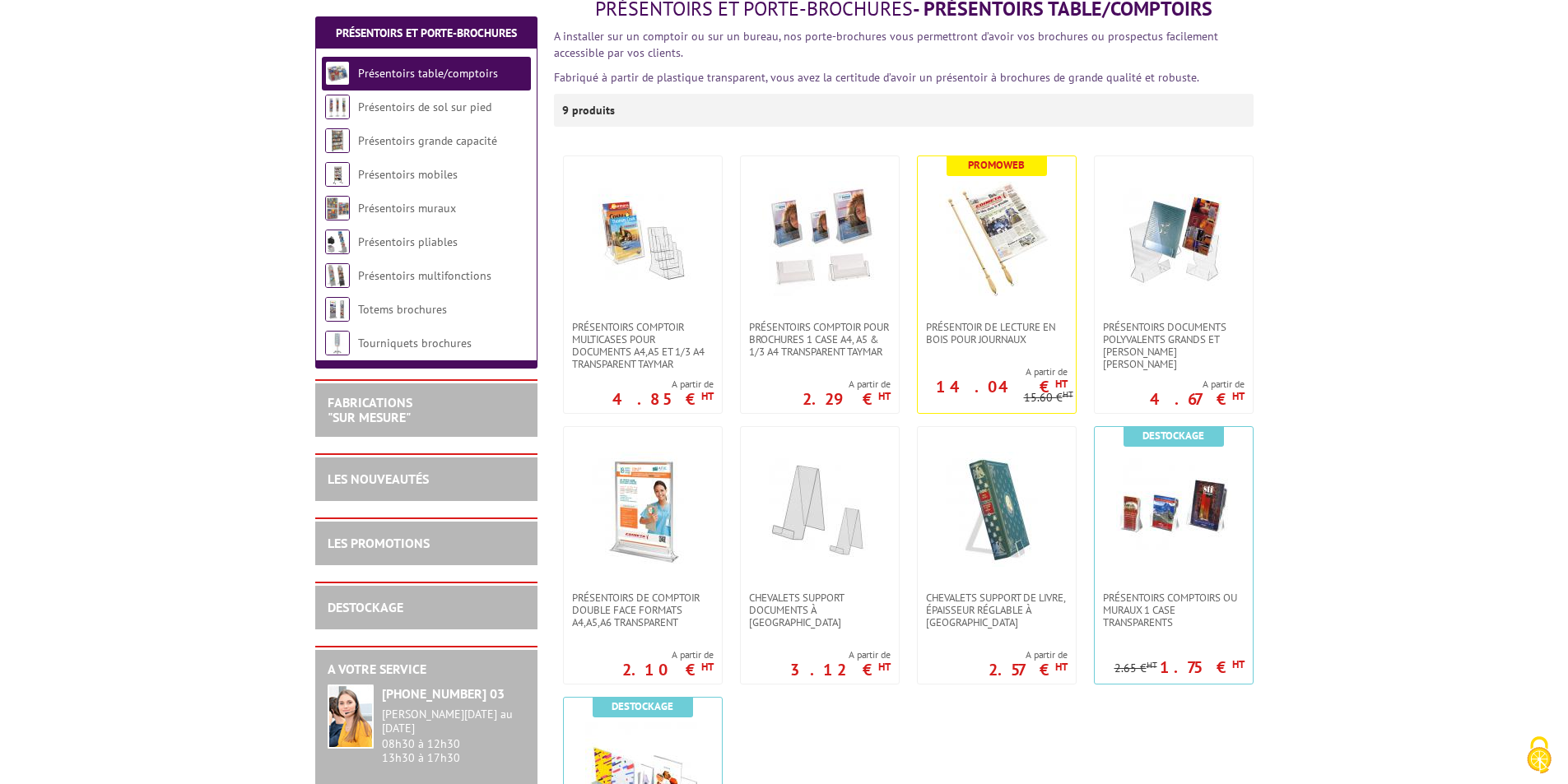
scroll to position [247, 0]
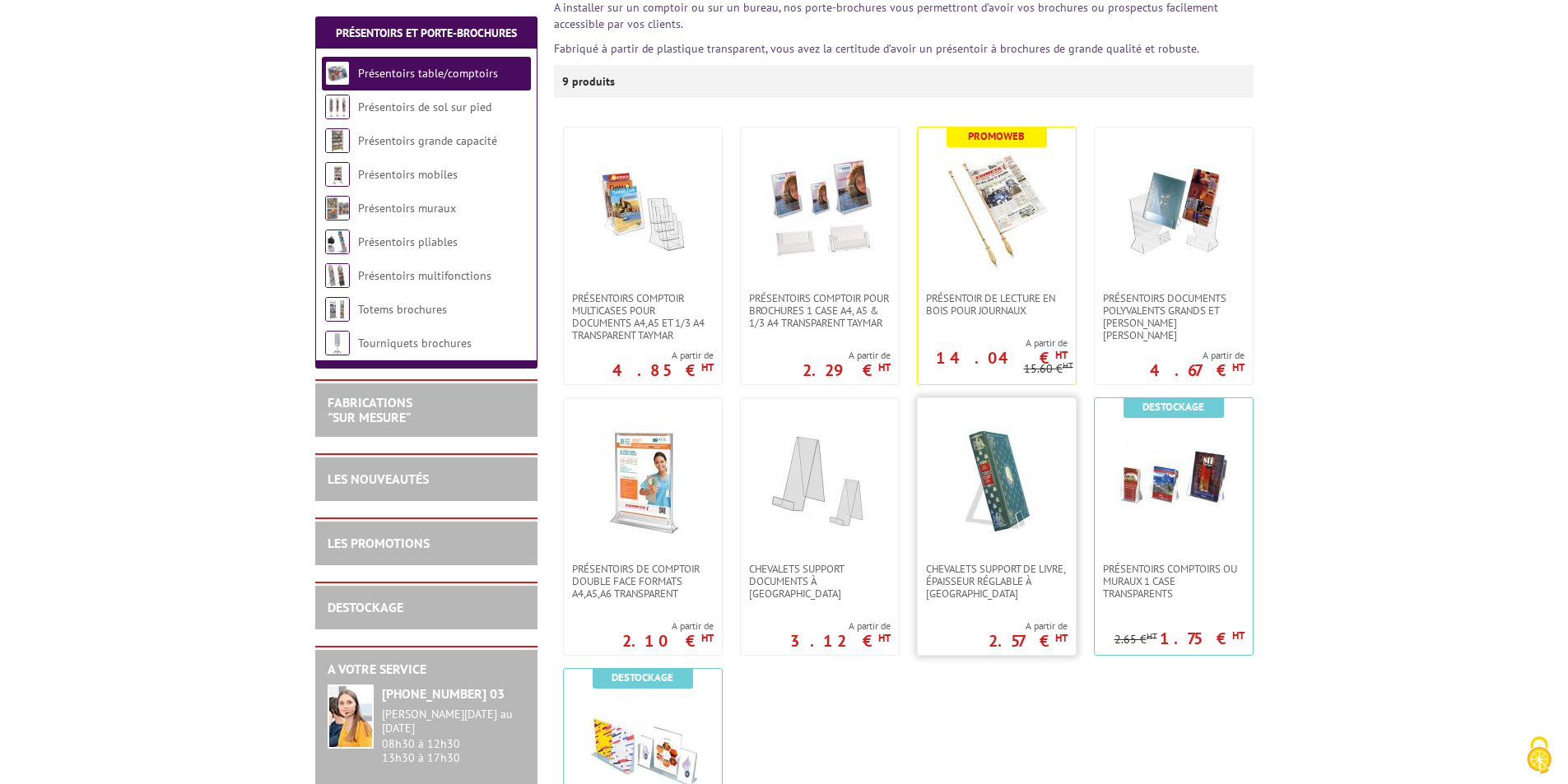
click at [990, 541] on link at bounding box center [996, 480] width 158 height 164
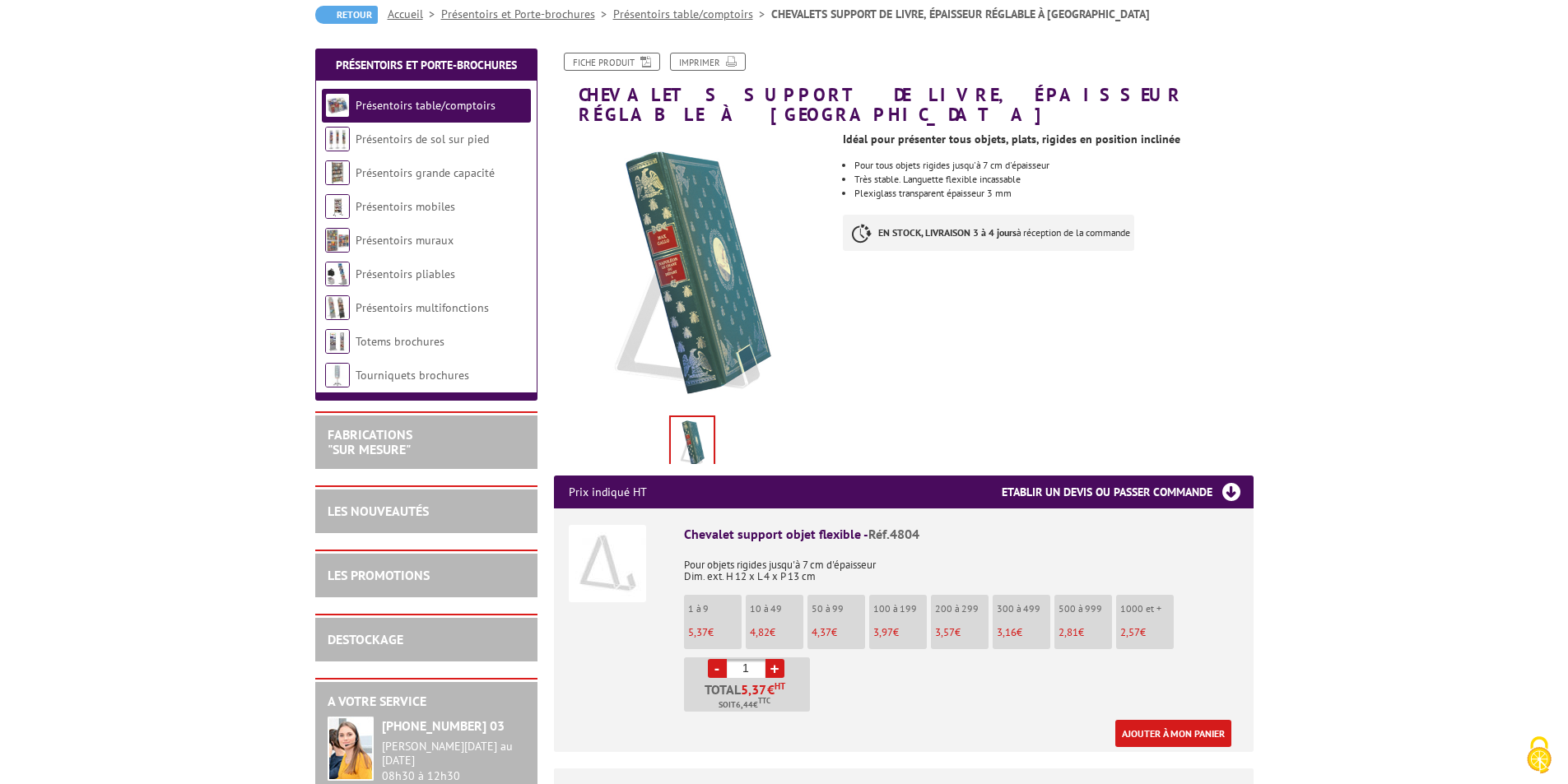
scroll to position [164, 0]
click at [768, 603] on li "10 à 49 4,82 €" at bounding box center [774, 621] width 58 height 55
click at [752, 658] on input "1" at bounding box center [746, 667] width 39 height 19
type input "10"
click at [1187, 719] on link "Ajouter à mon panier" at bounding box center [1173, 733] width 116 height 27
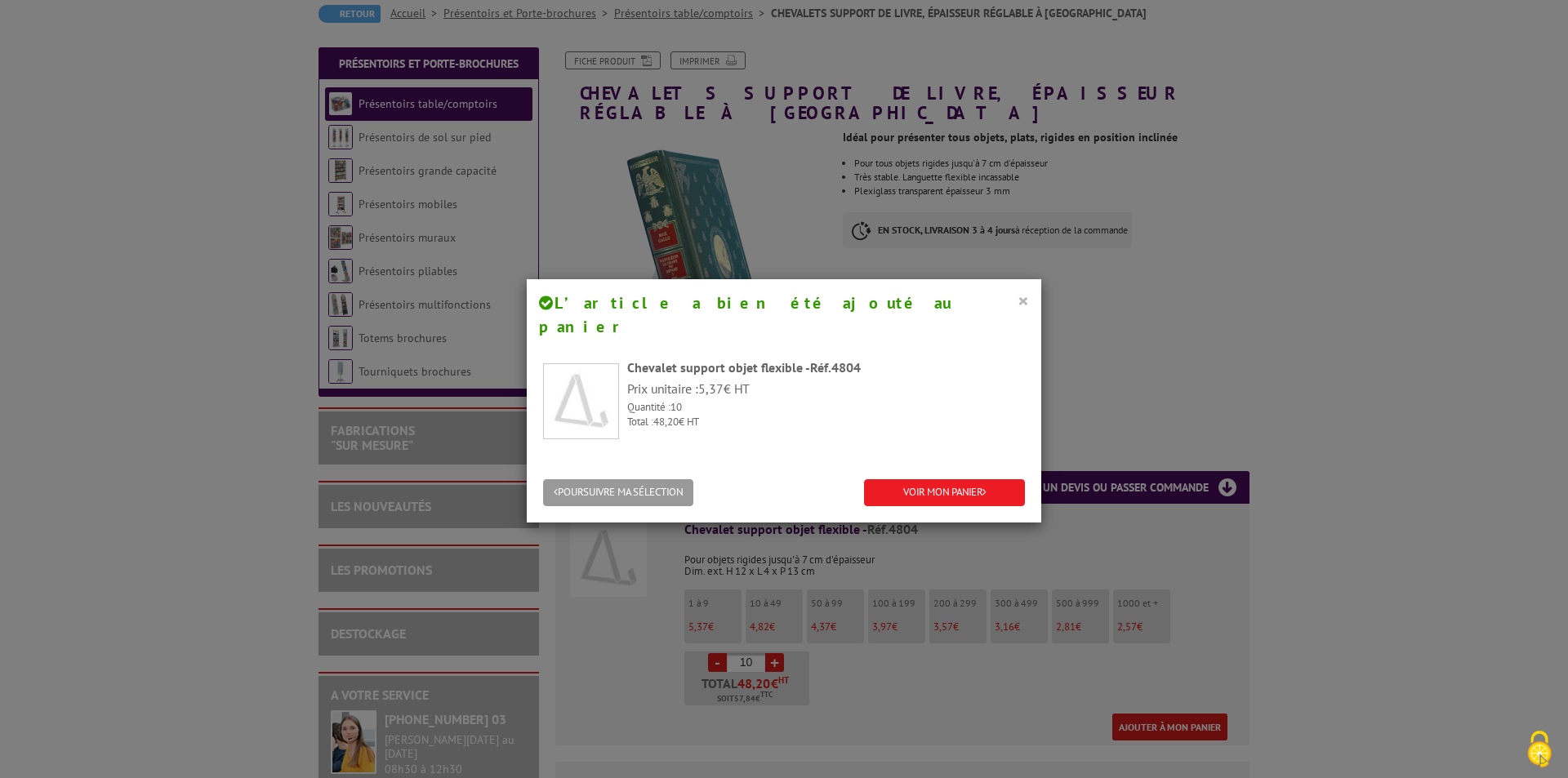
click at [1018, 300] on button "×" at bounding box center [1024, 300] width 12 height 22
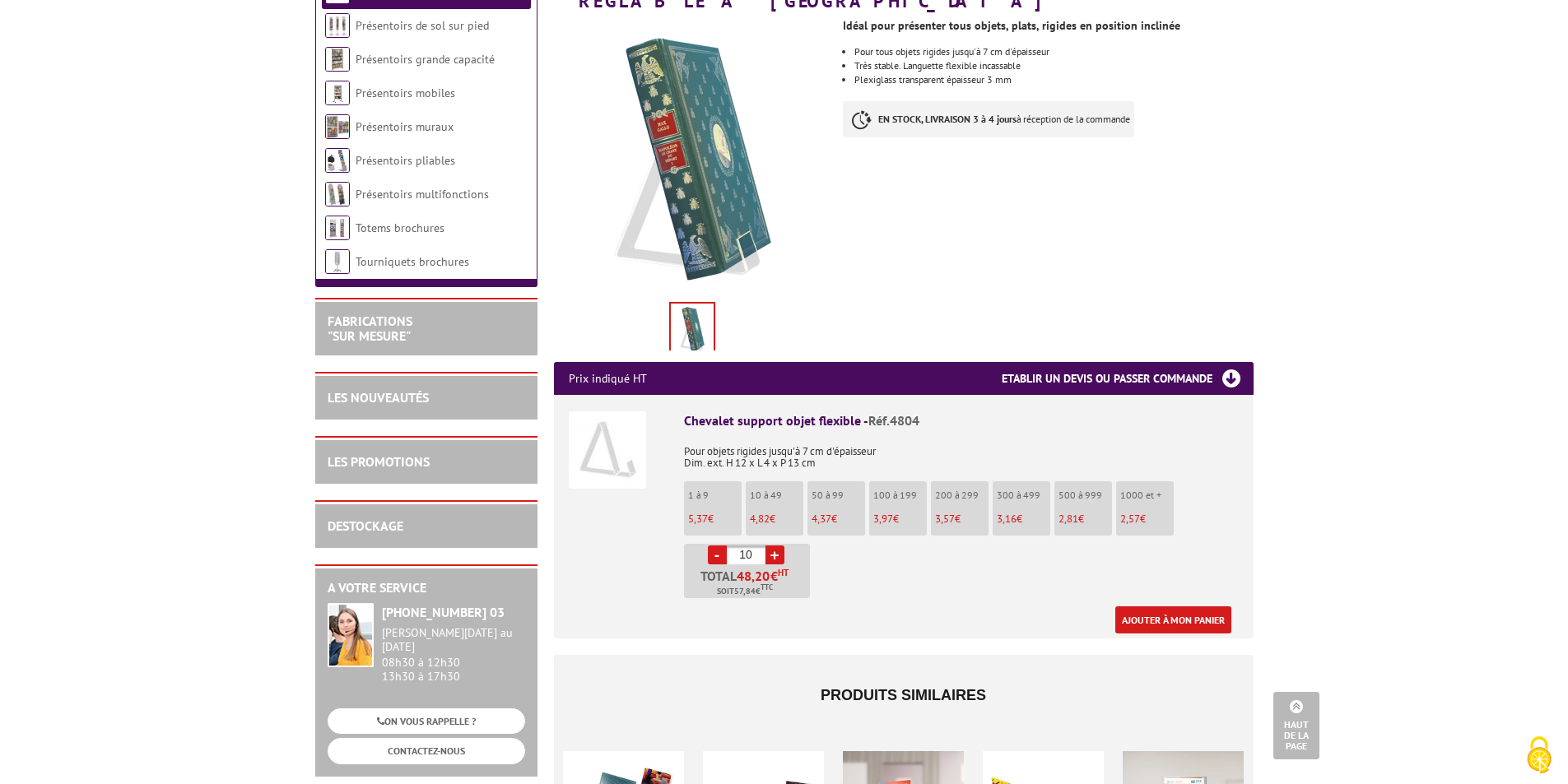
scroll to position [0, 0]
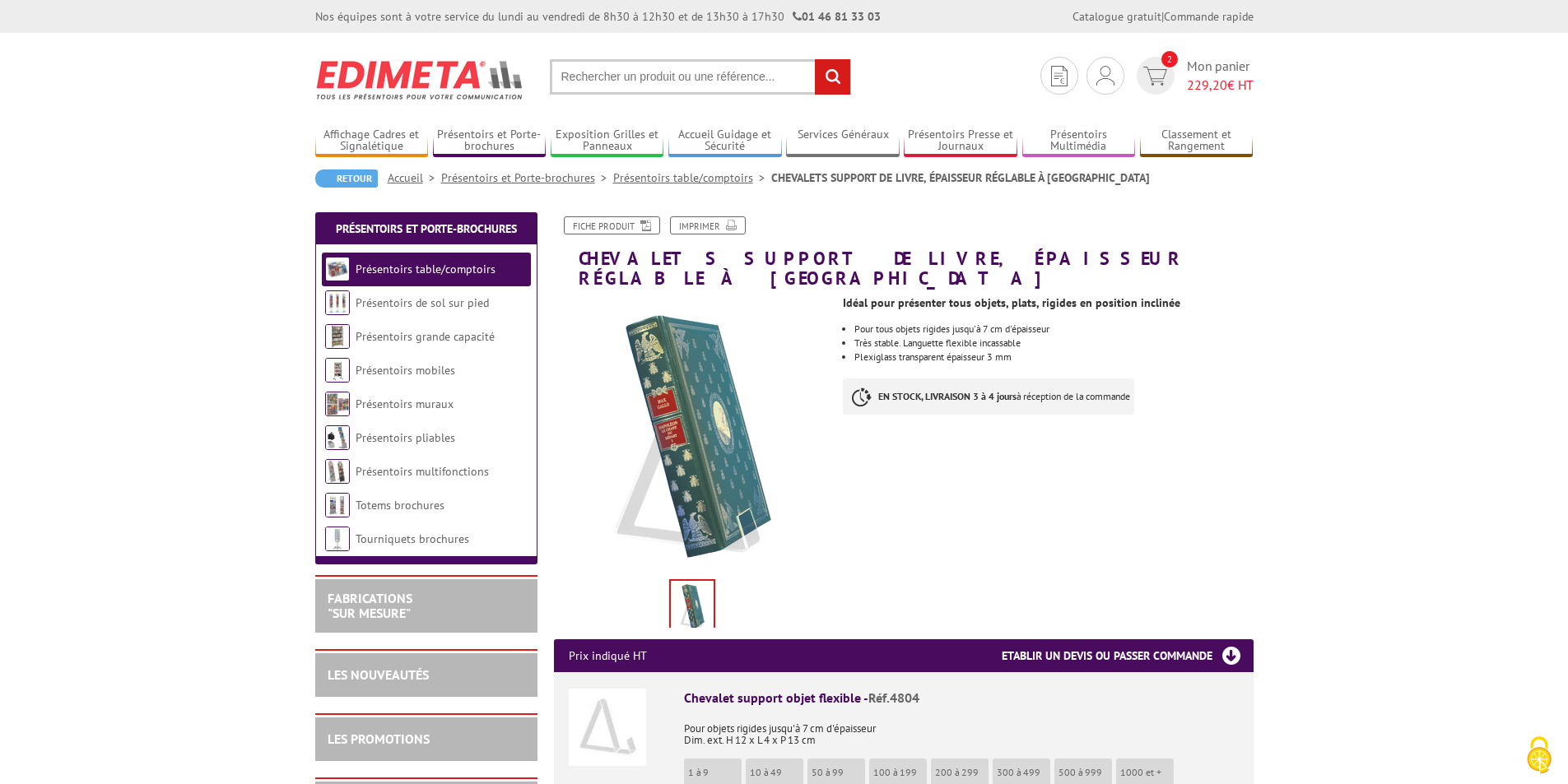
click at [667, 180] on link "Présentoirs table/comptoirs" at bounding box center [692, 178] width 158 height 15
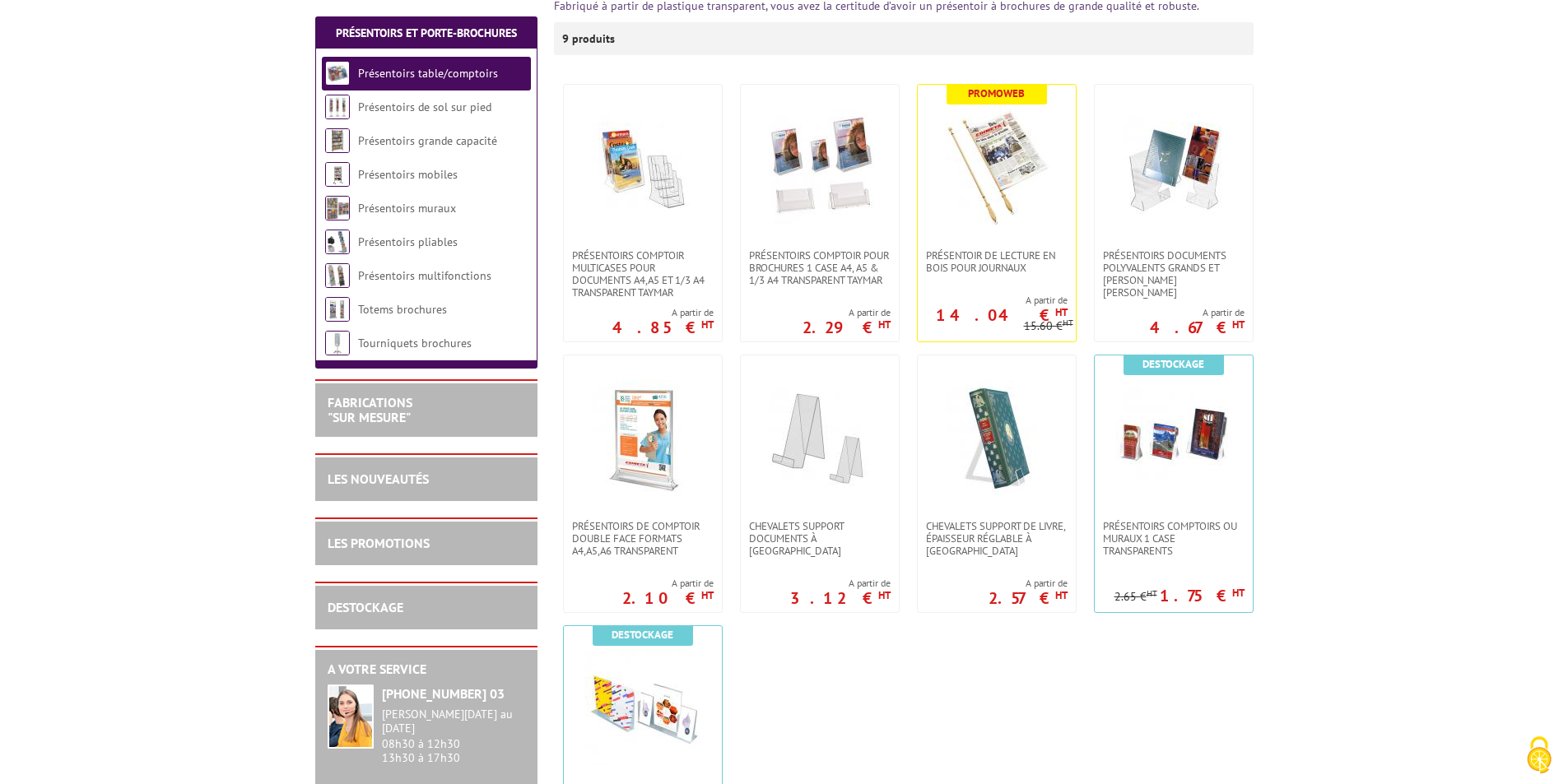
scroll to position [330, 0]
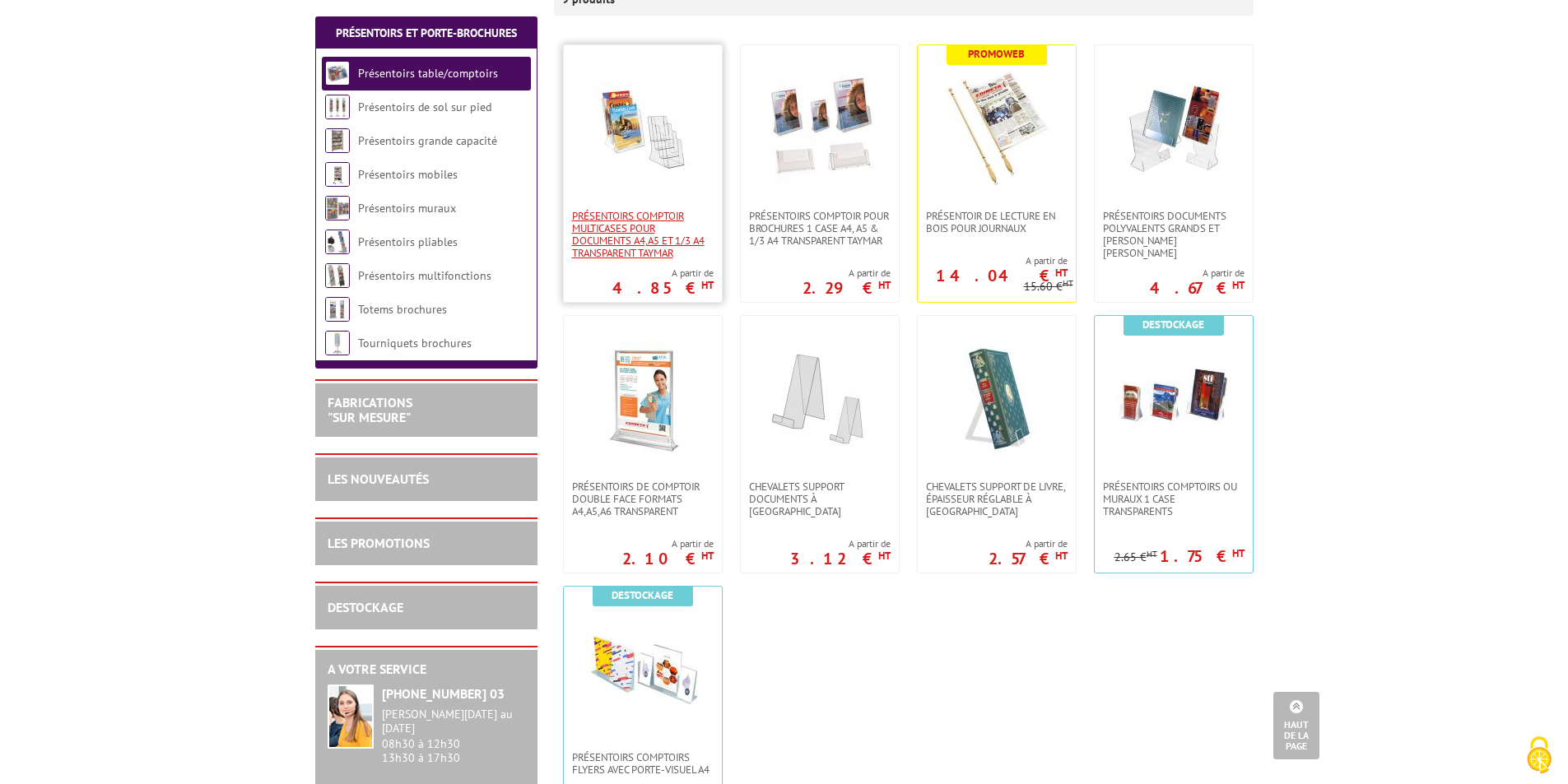
click at [643, 217] on span "Présentoirs comptoir multicases POUR DOCUMENTS A4,A5 ET 1/3 A4 TRANSPARENT TAYM…" at bounding box center [642, 234] width 142 height 49
